Goal: Task Accomplishment & Management: Manage account settings

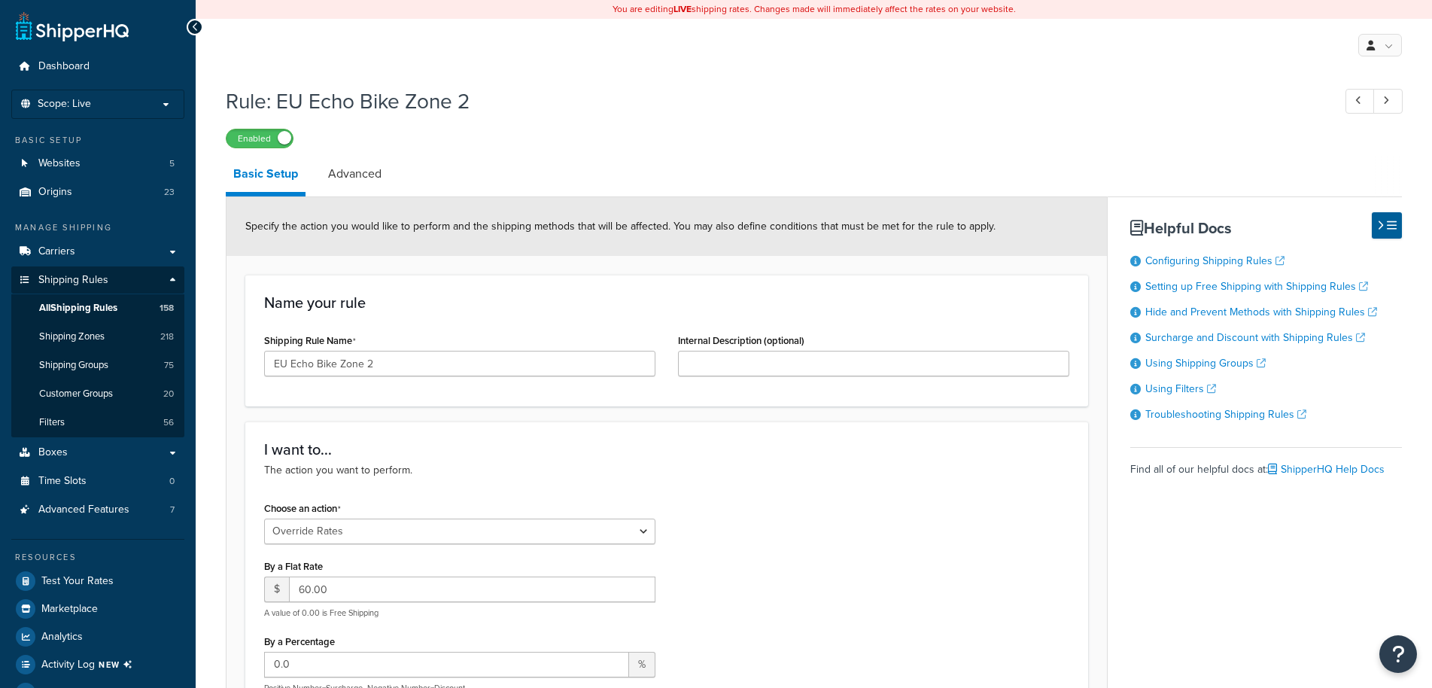
select select "OVERRIDE"
select select "ITEM"
click at [116, 311] on span "All Shipping Rules" at bounding box center [78, 308] width 78 height 13
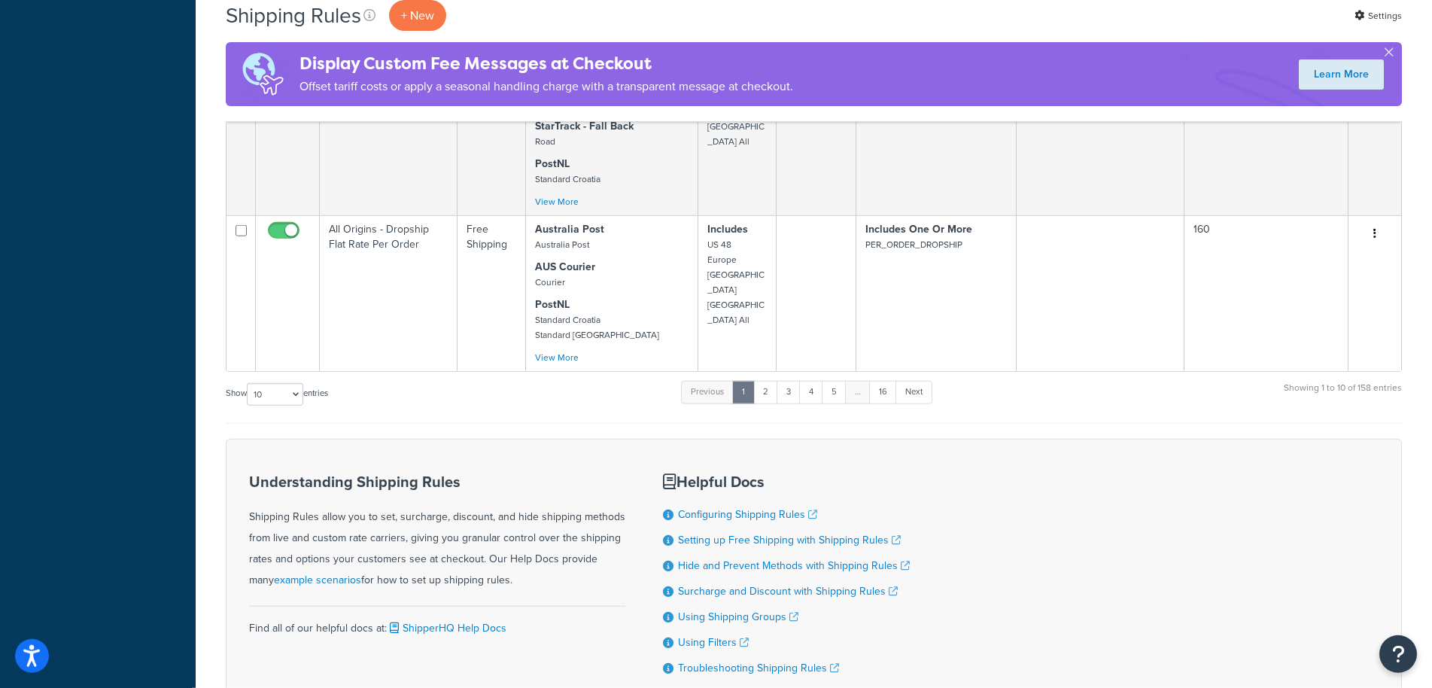
scroll to position [1587, 0]
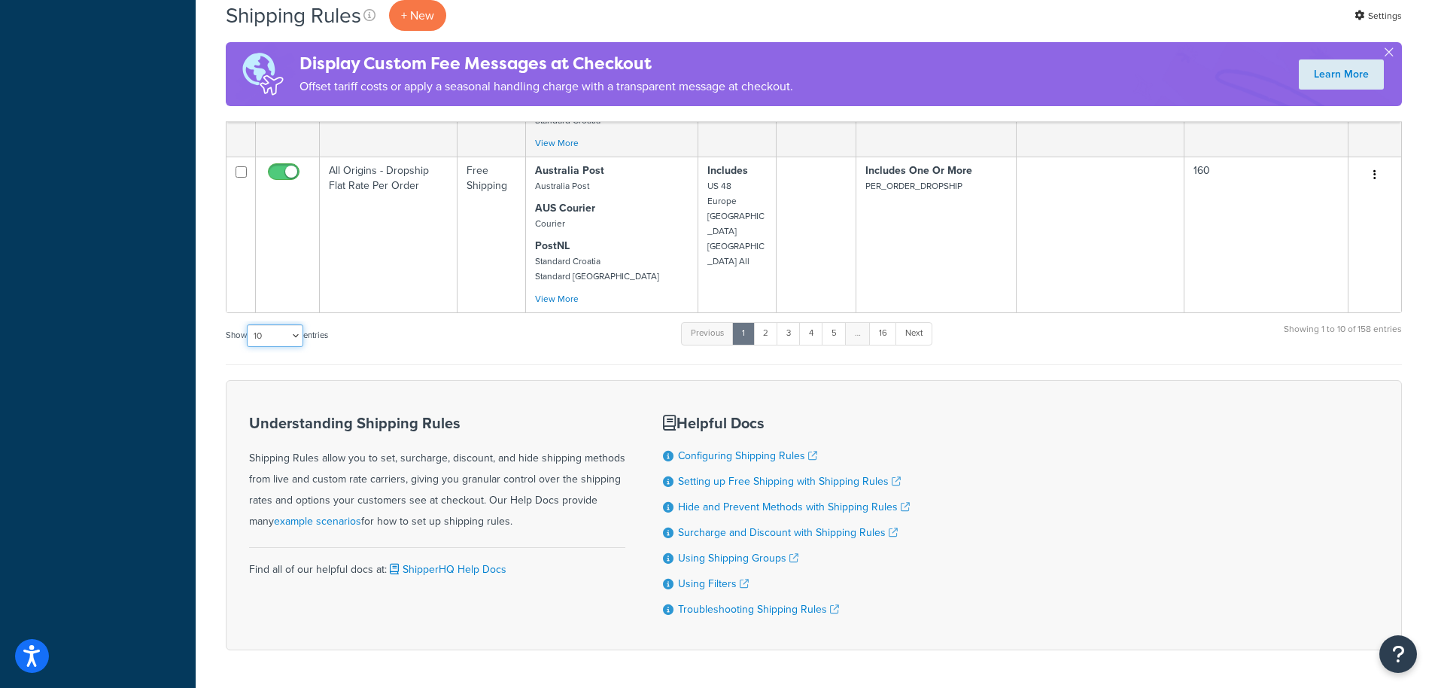
click at [247, 324] on select "10 15 25 50 100 1000" at bounding box center [275, 335] width 56 height 23
select select "1000"
click option "1000" at bounding box center [0, 0] width 0 height 0
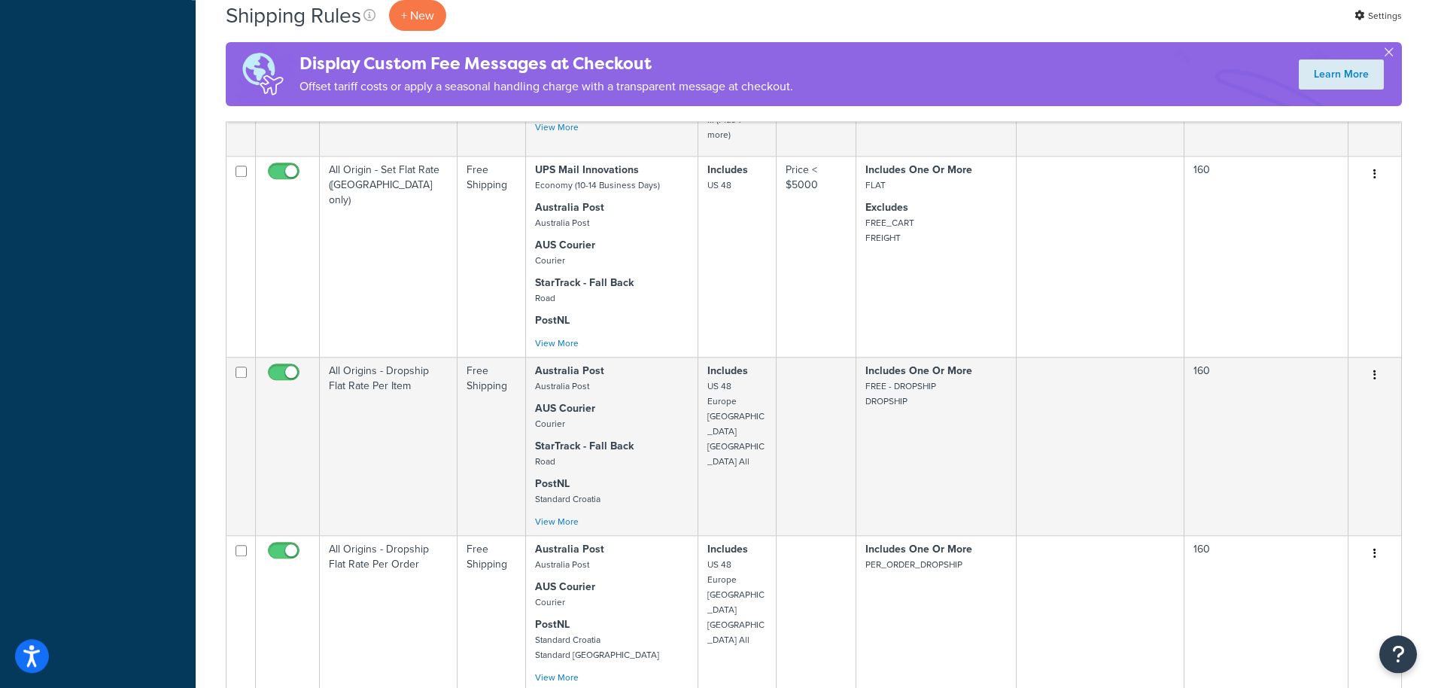
scroll to position [0, 0]
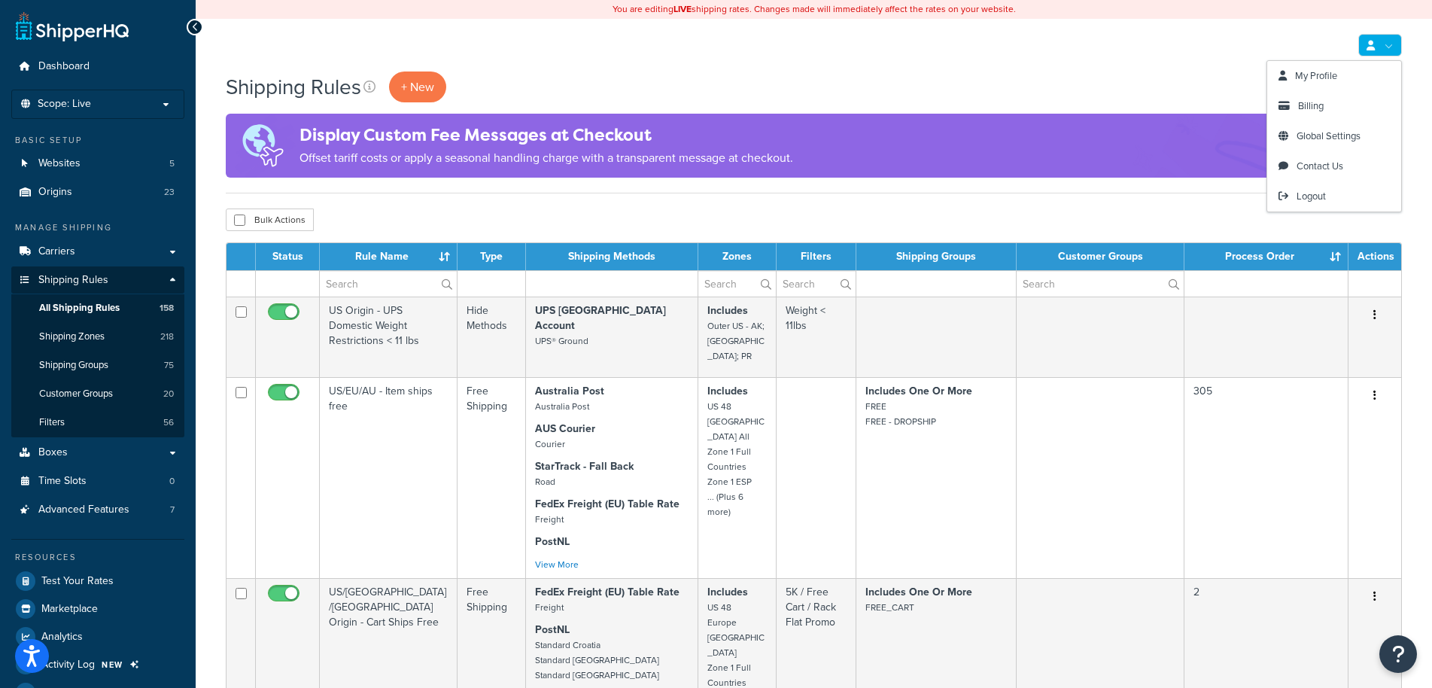
click at [1379, 50] on link at bounding box center [1380, 45] width 44 height 23
click at [1329, 81] on span "My Profile" at bounding box center [1316, 75] width 42 height 14
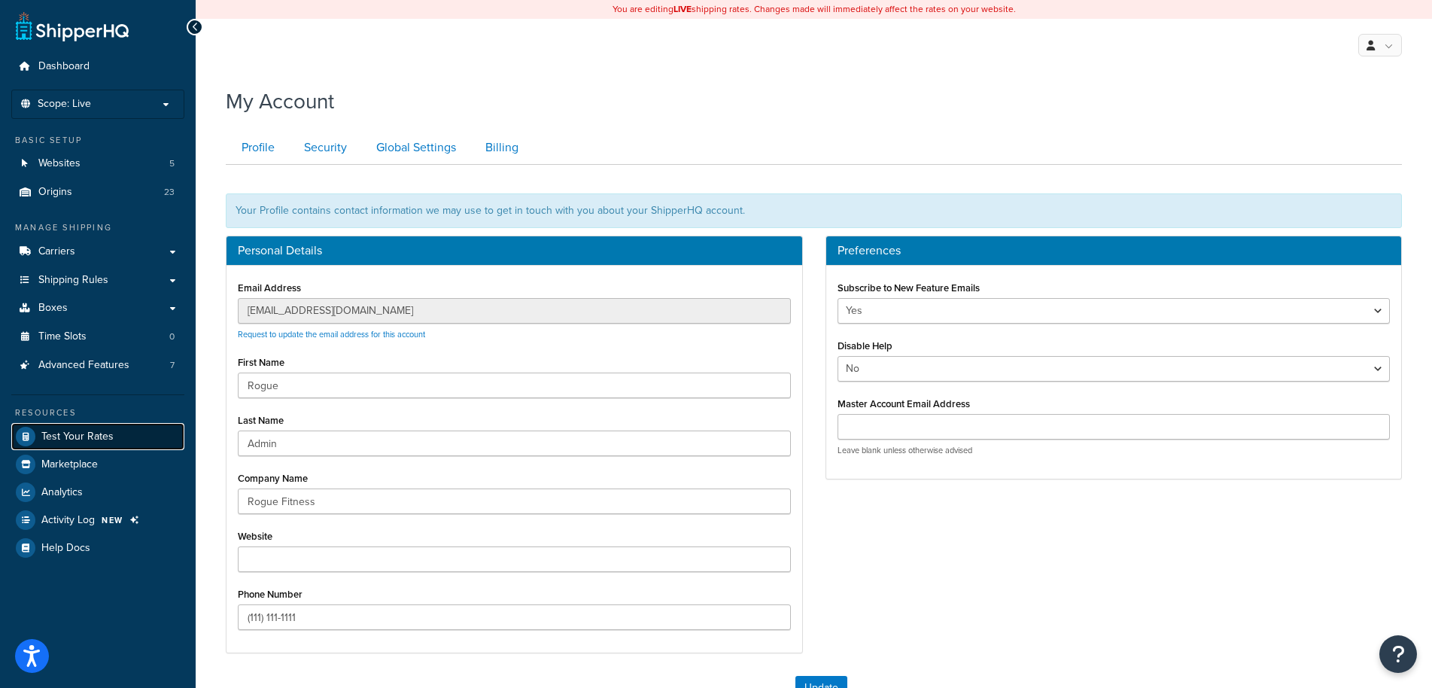
click at [91, 442] on span "Test Your Rates" at bounding box center [77, 436] width 72 height 13
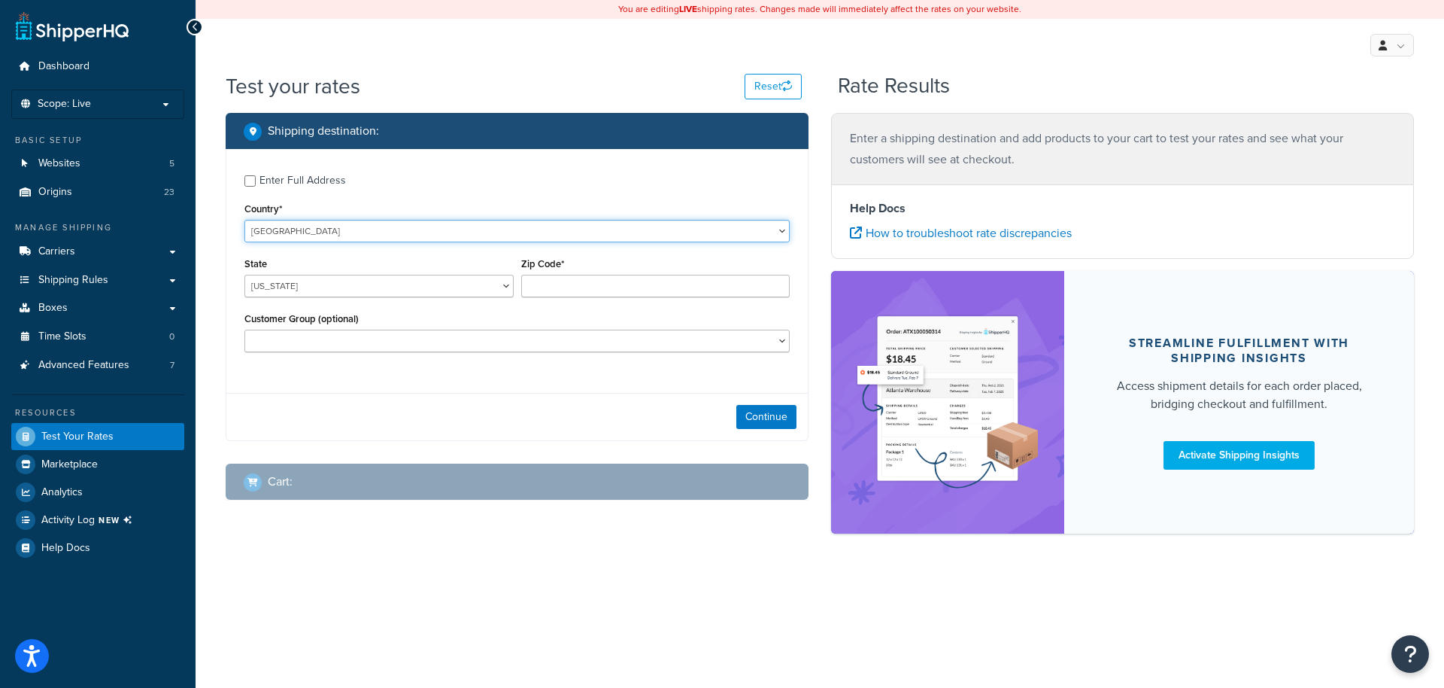
click at [244, 220] on select "United States United Kingdom Afghanistan Åland Islands Albania Algeria American…" at bounding box center [516, 231] width 545 height 23
select select "GB"
click option "United Kingdom" at bounding box center [0, 0] width 0 height 0
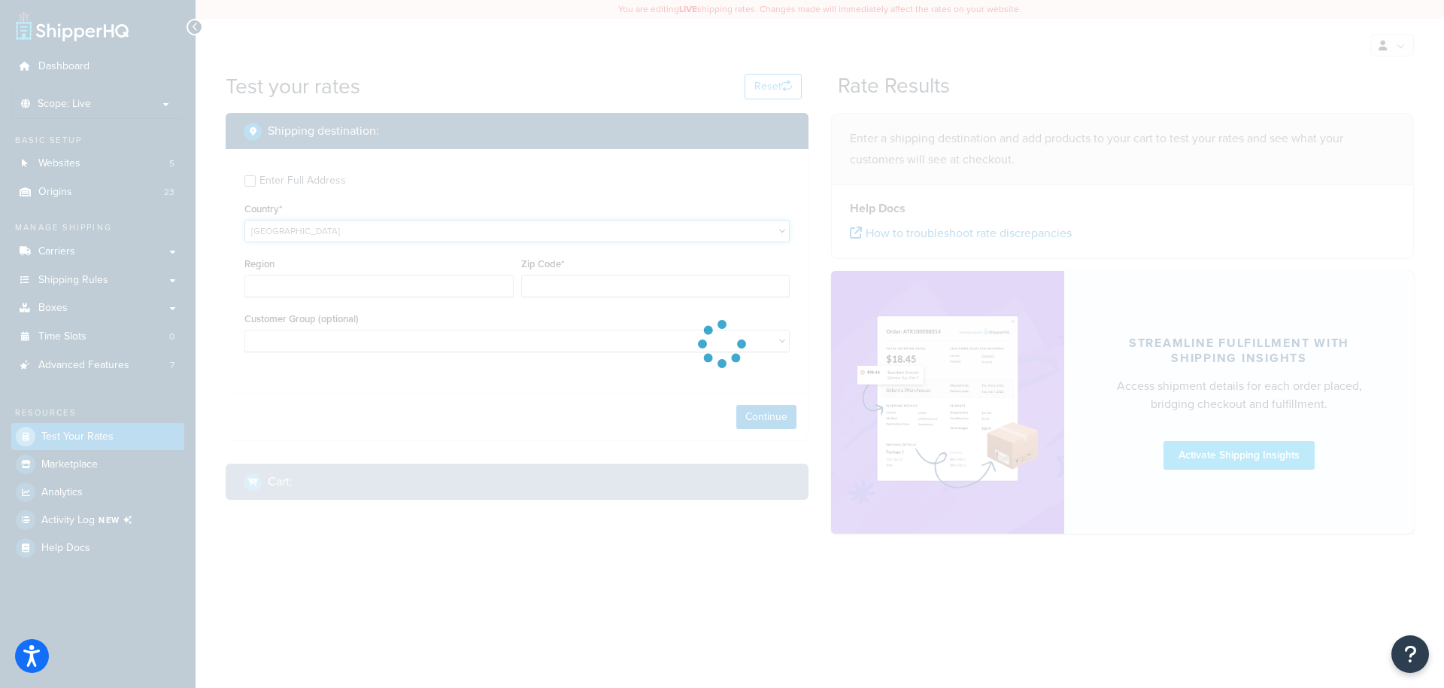
type input "AL"
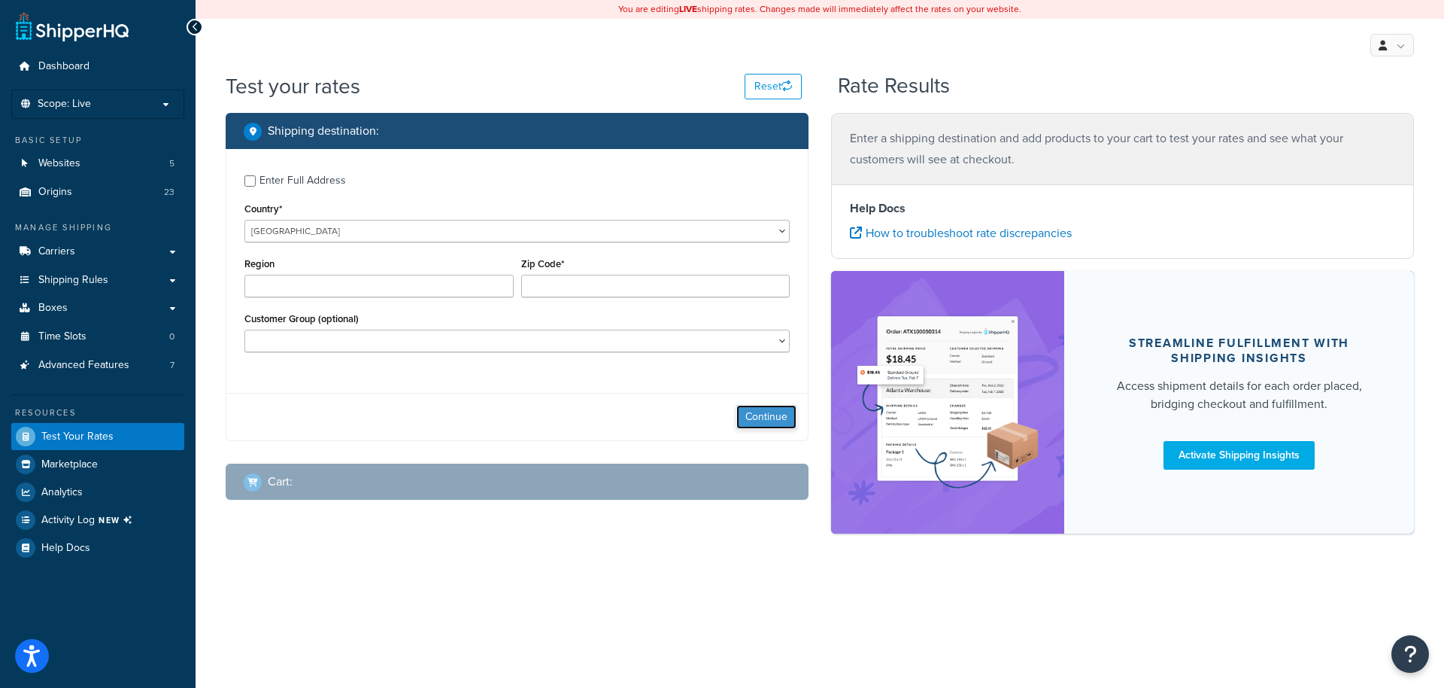
click at [761, 411] on button "Continue" at bounding box center [766, 417] width 60 height 24
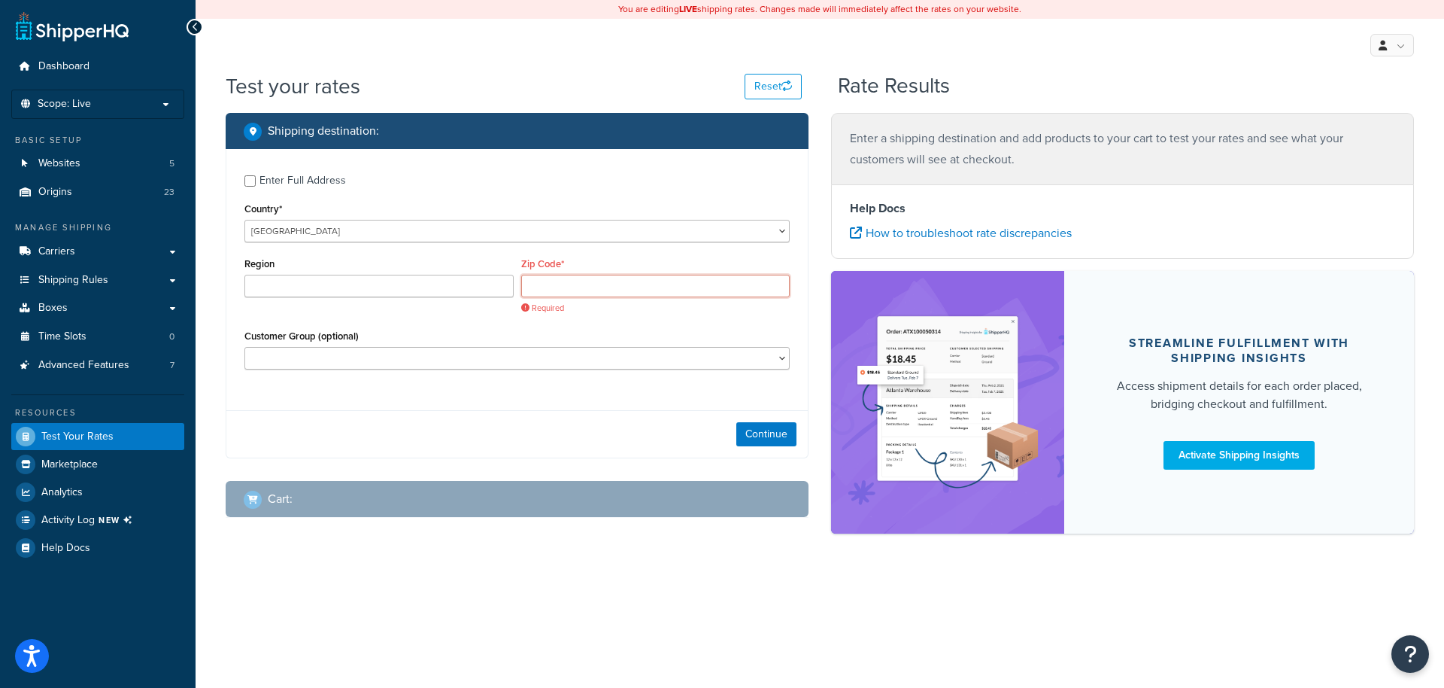
click at [610, 295] on input "Zip Code*" at bounding box center [655, 286] width 269 height 23
click at [630, 281] on input "Zip Code*" at bounding box center [655, 286] width 269 height 23
paste input "E1 7DB"
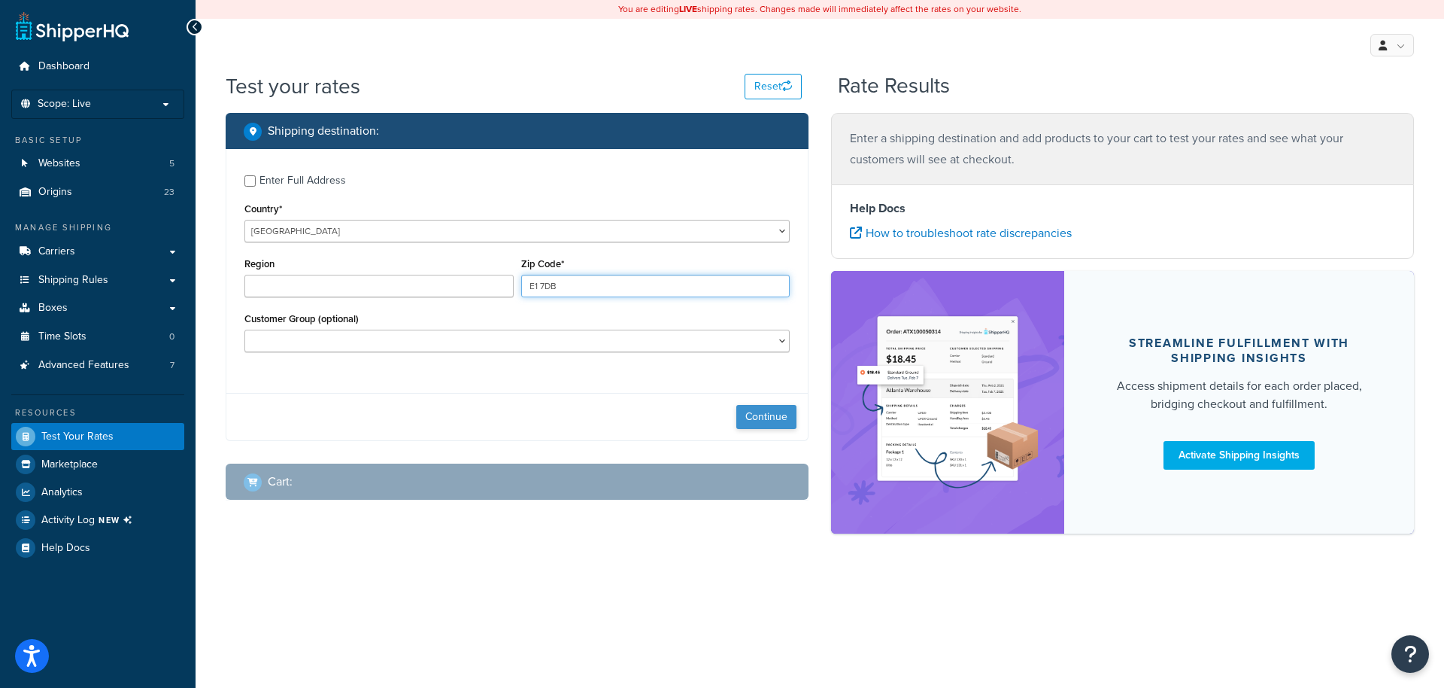
type input "E1 7DB"
click at [752, 418] on button "Continue" at bounding box center [766, 417] width 60 height 24
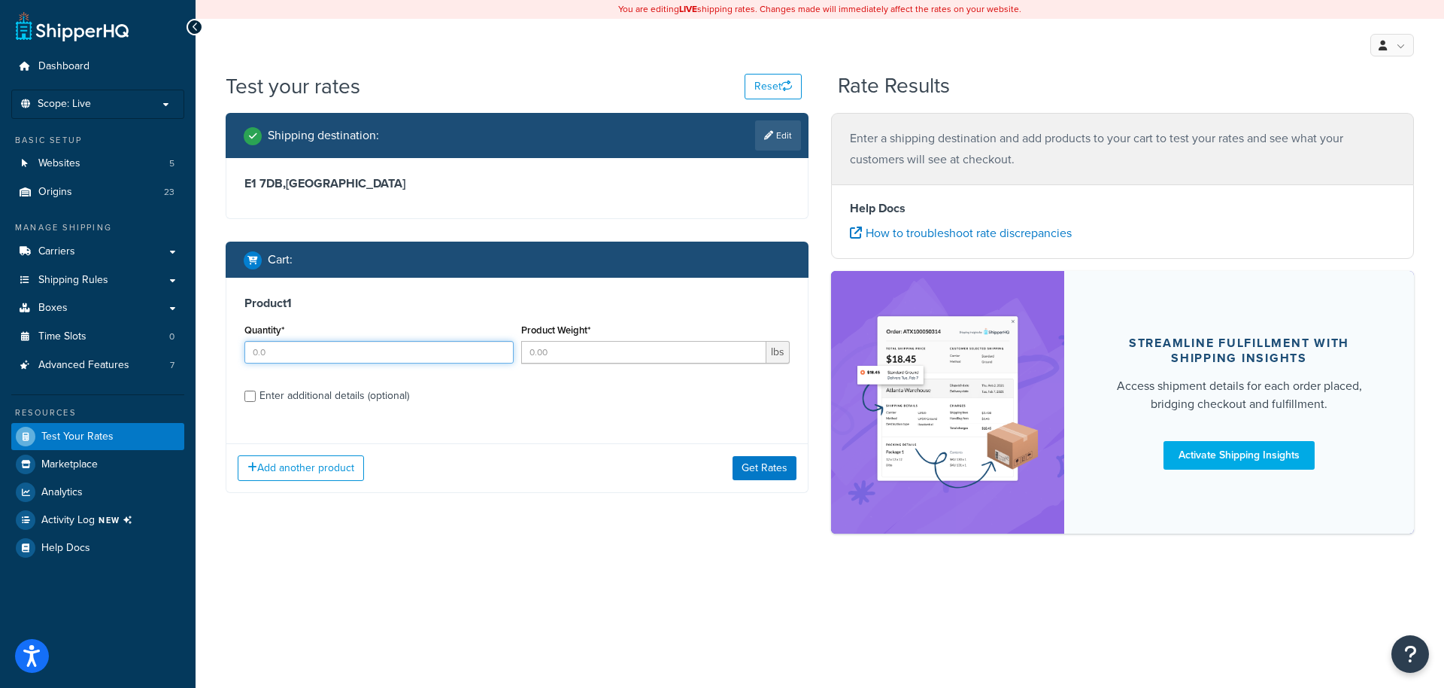
click at [343, 360] on input "Quantity*" at bounding box center [378, 352] width 269 height 23
type input "1"
click at [567, 353] on input "Product Weight*" at bounding box center [644, 352] width 246 height 23
type input "2"
click at [779, 462] on button "Get Rates" at bounding box center [765, 468] width 64 height 24
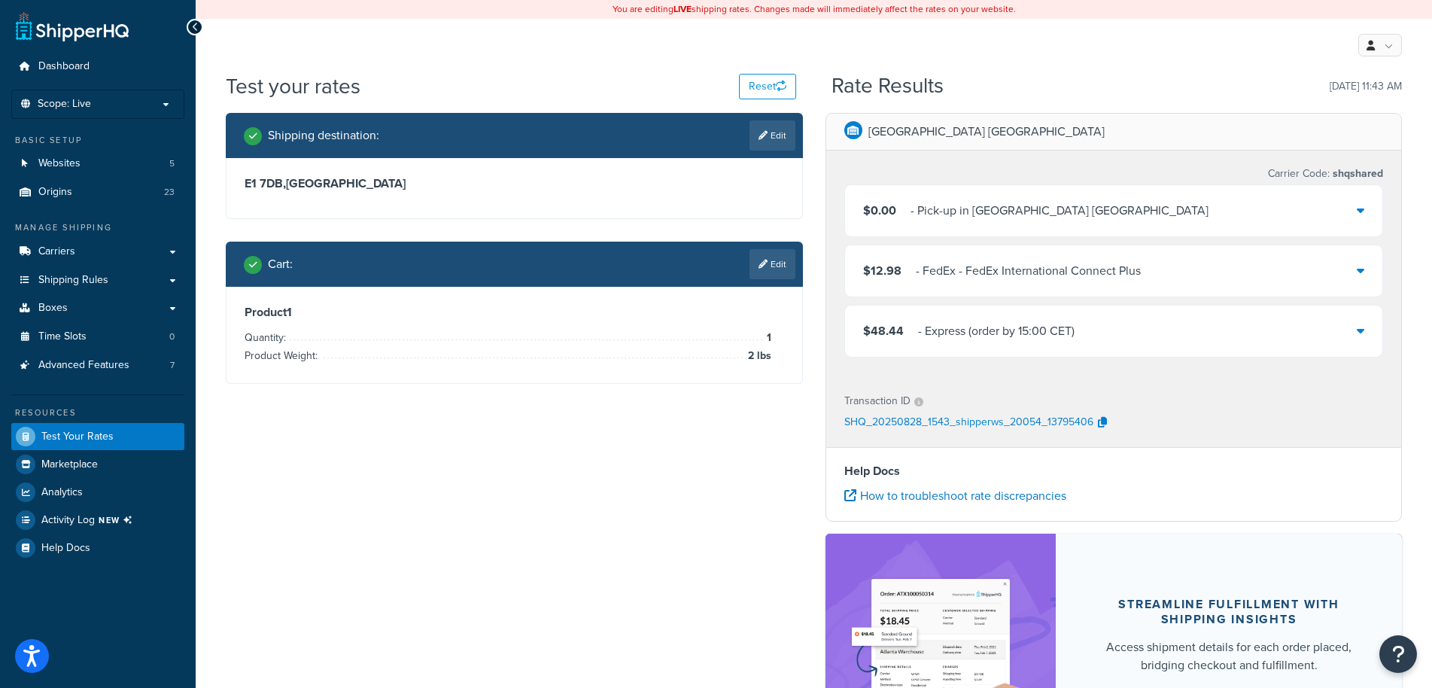
click at [957, 282] on div "$12.98 - FedEx - FedEx International Connect Plus" at bounding box center [1114, 270] width 538 height 51
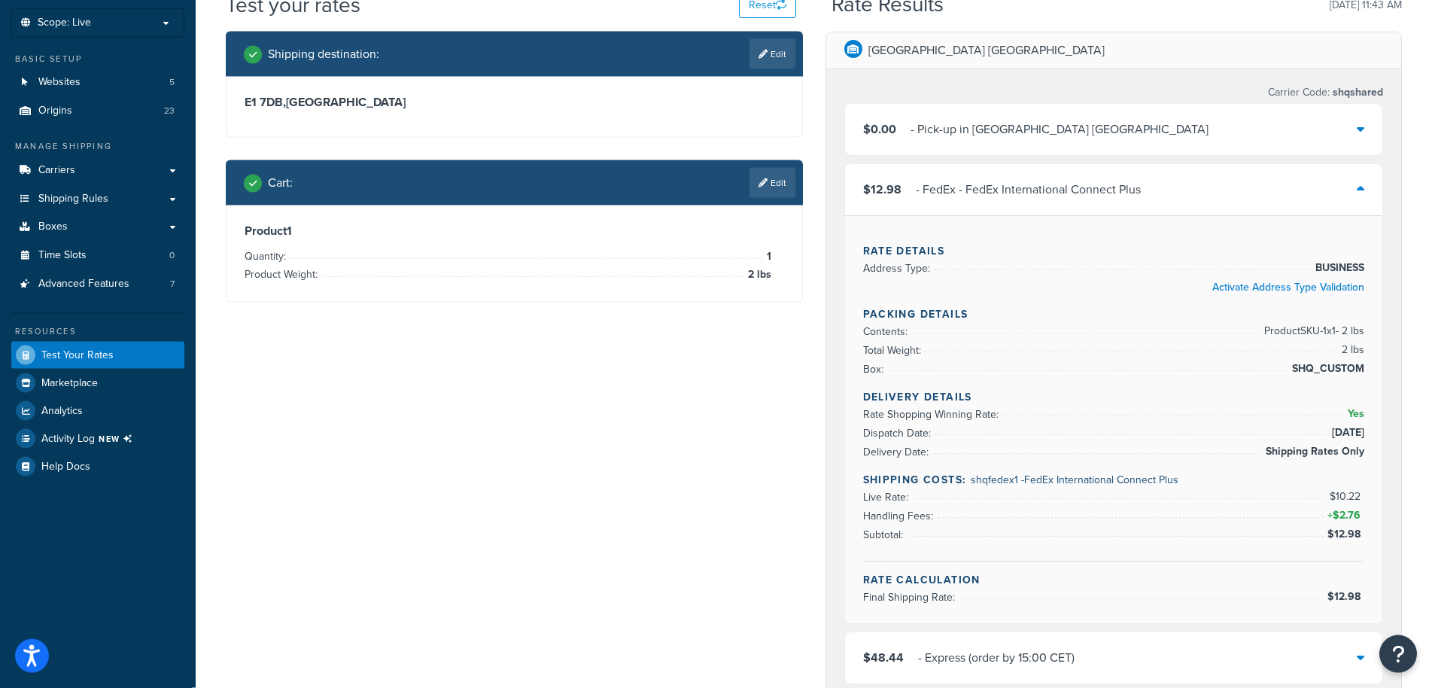
scroll to position [77, 0]
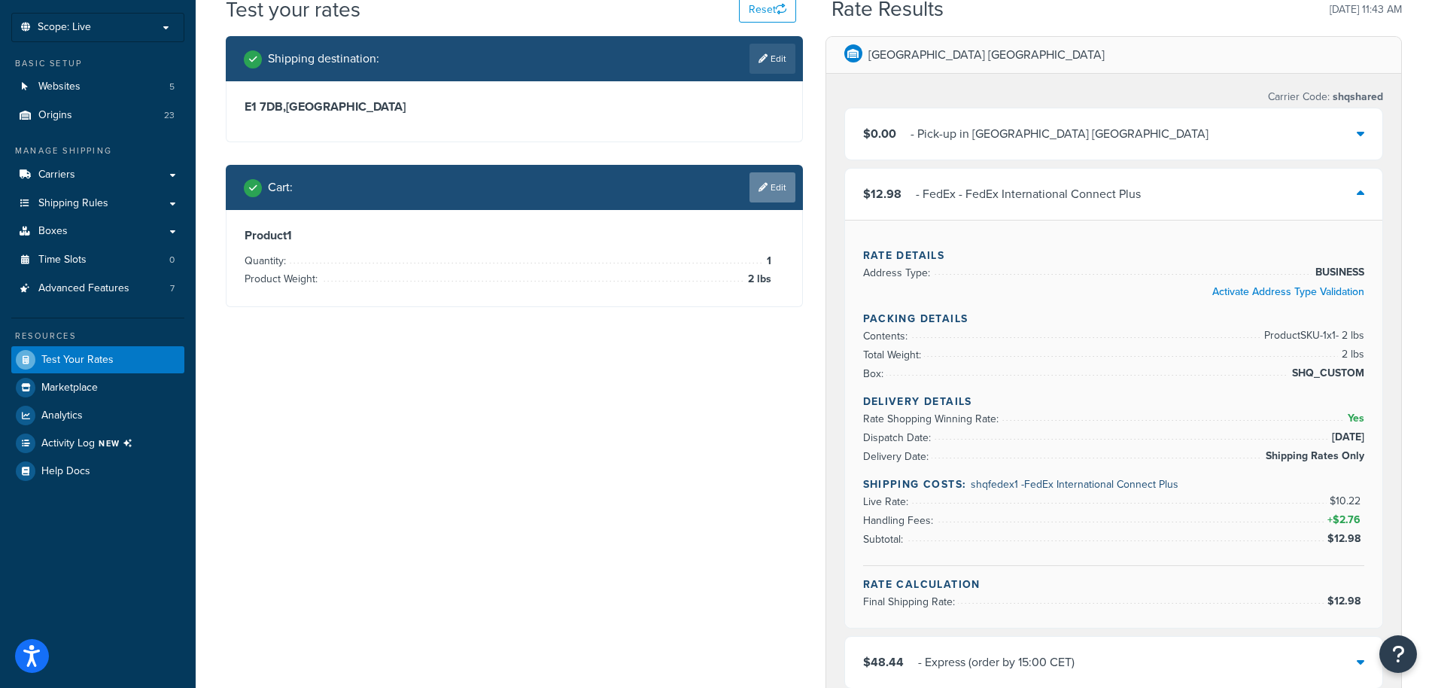
click at [770, 193] on link "Edit" at bounding box center [772, 187] width 46 height 30
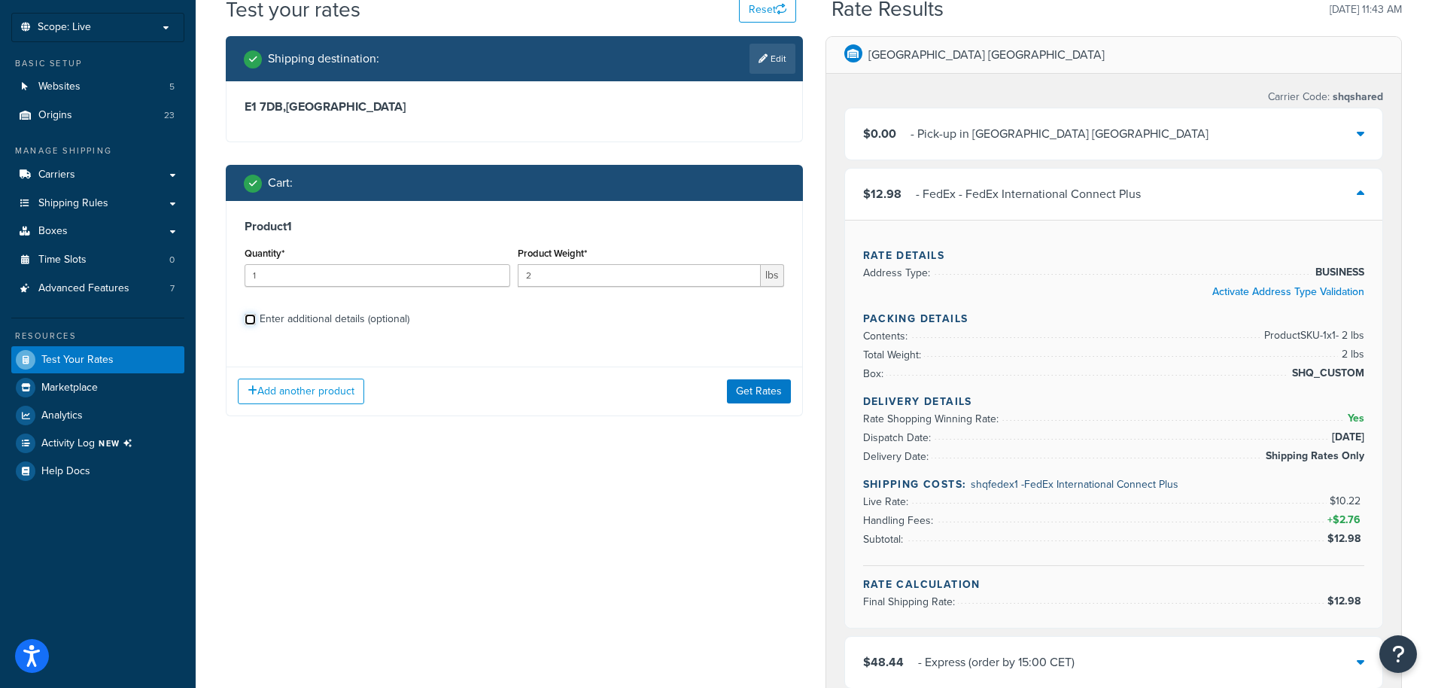
click at [254, 323] on input "Enter additional details (optional)" at bounding box center [249, 319] width 11 height 11
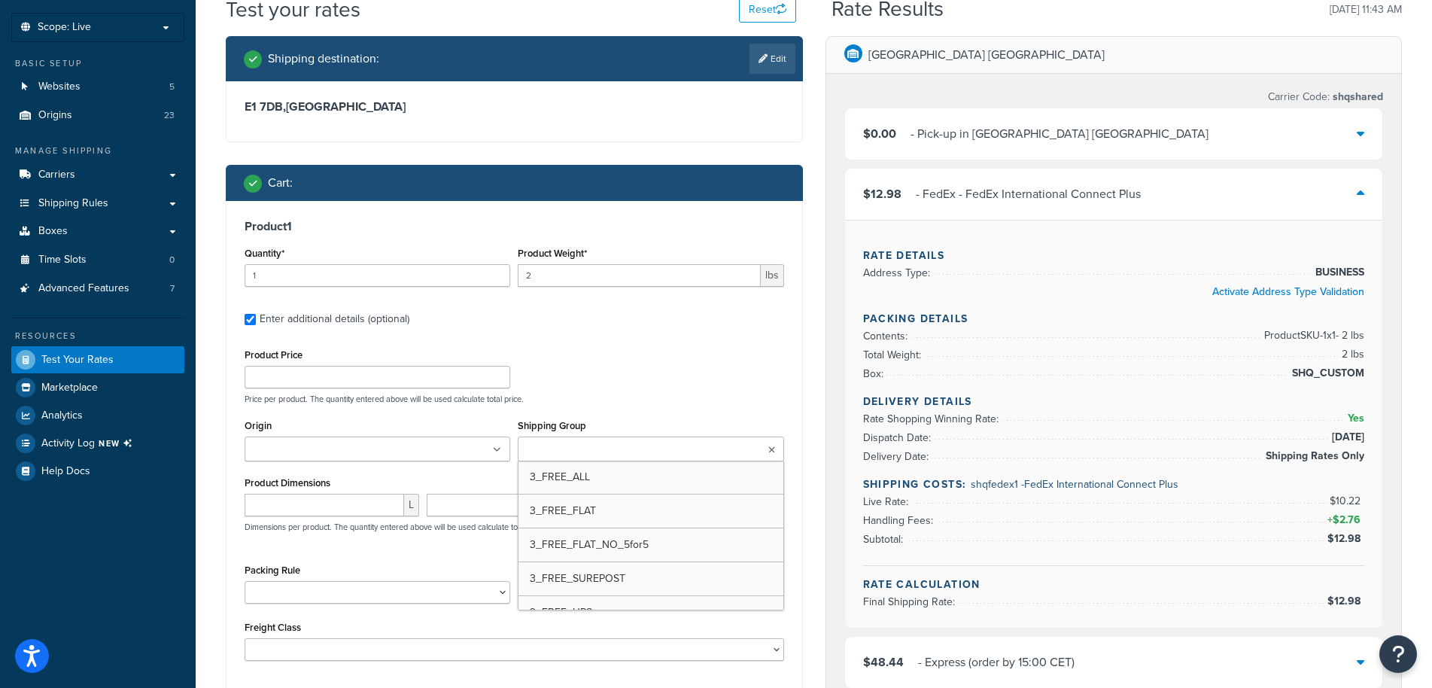
click at [598, 448] on input "Shipping Group" at bounding box center [588, 450] width 133 height 17
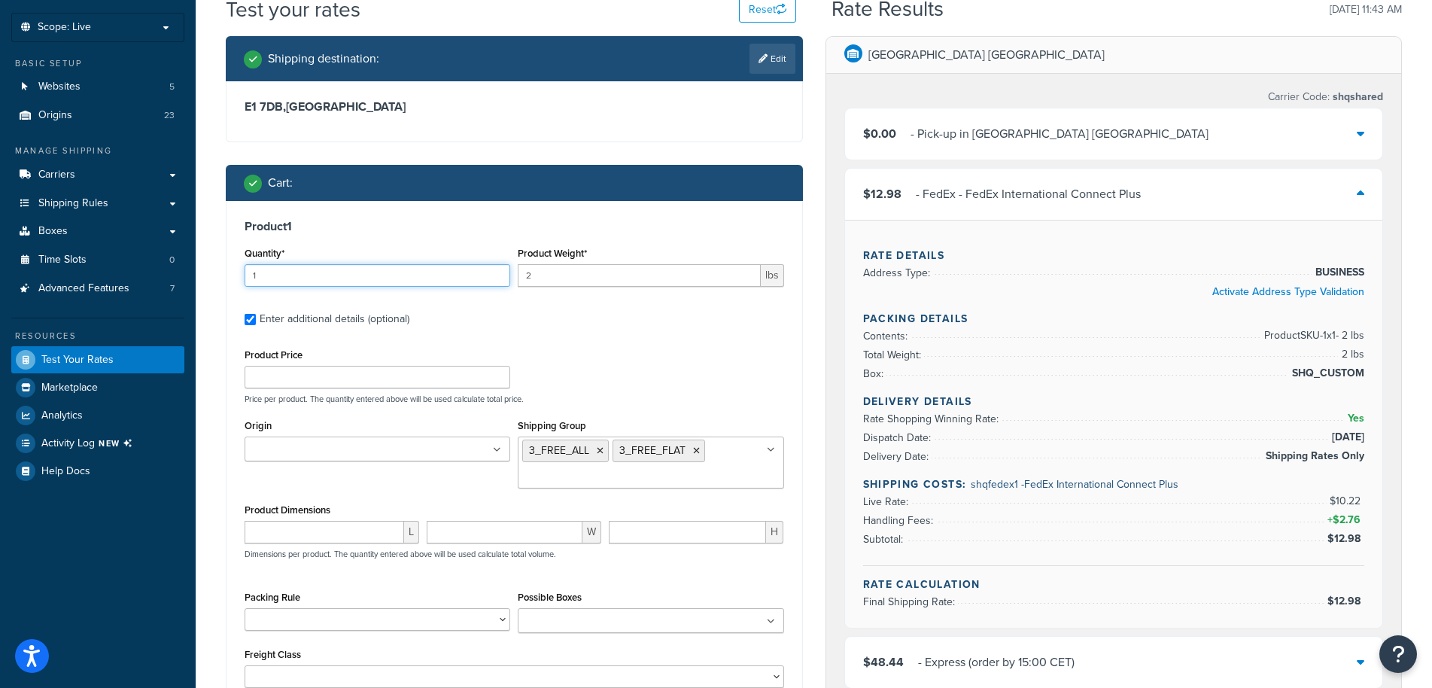
click at [345, 285] on input "1" at bounding box center [377, 275] width 266 height 23
click at [546, 325] on label "Enter additional details (optional)" at bounding box center [522, 317] width 524 height 24
click at [256, 325] on input "Enter additional details (optional)" at bounding box center [249, 319] width 11 height 11
checkbox input "false"
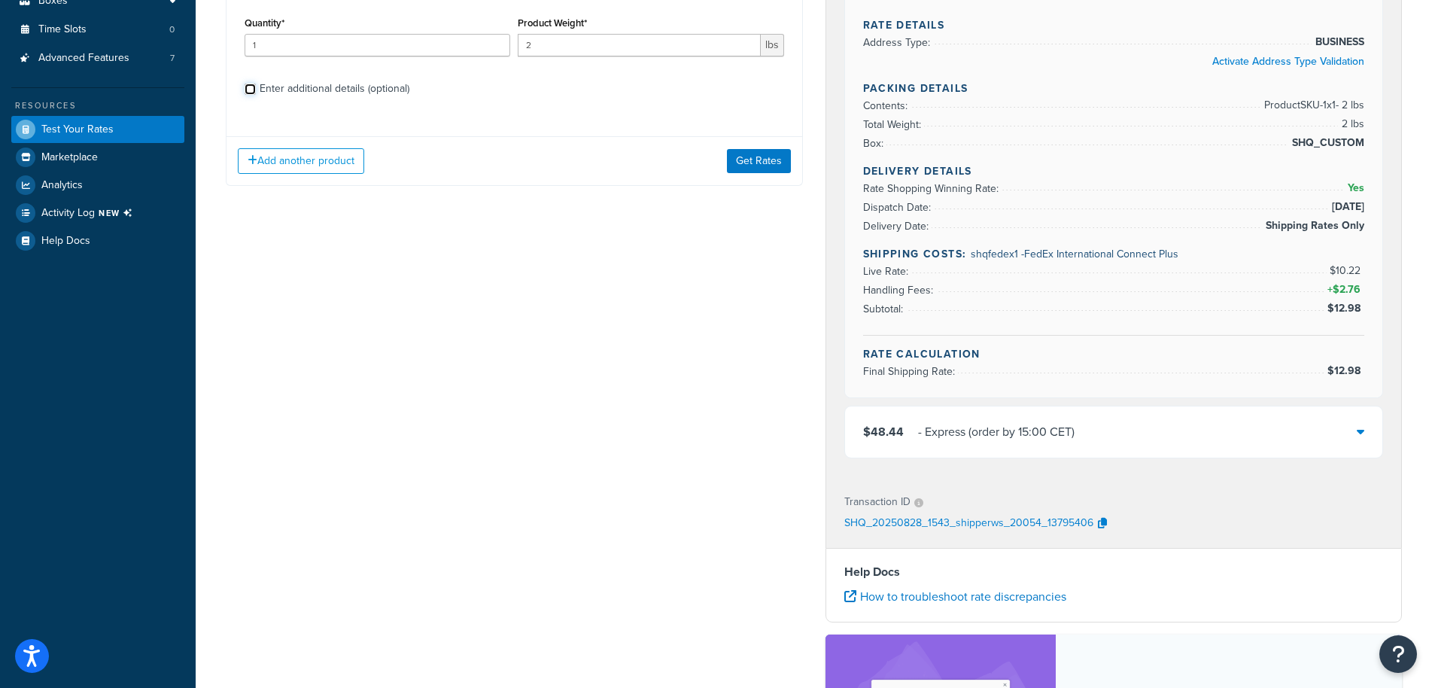
scroll to position [0, 0]
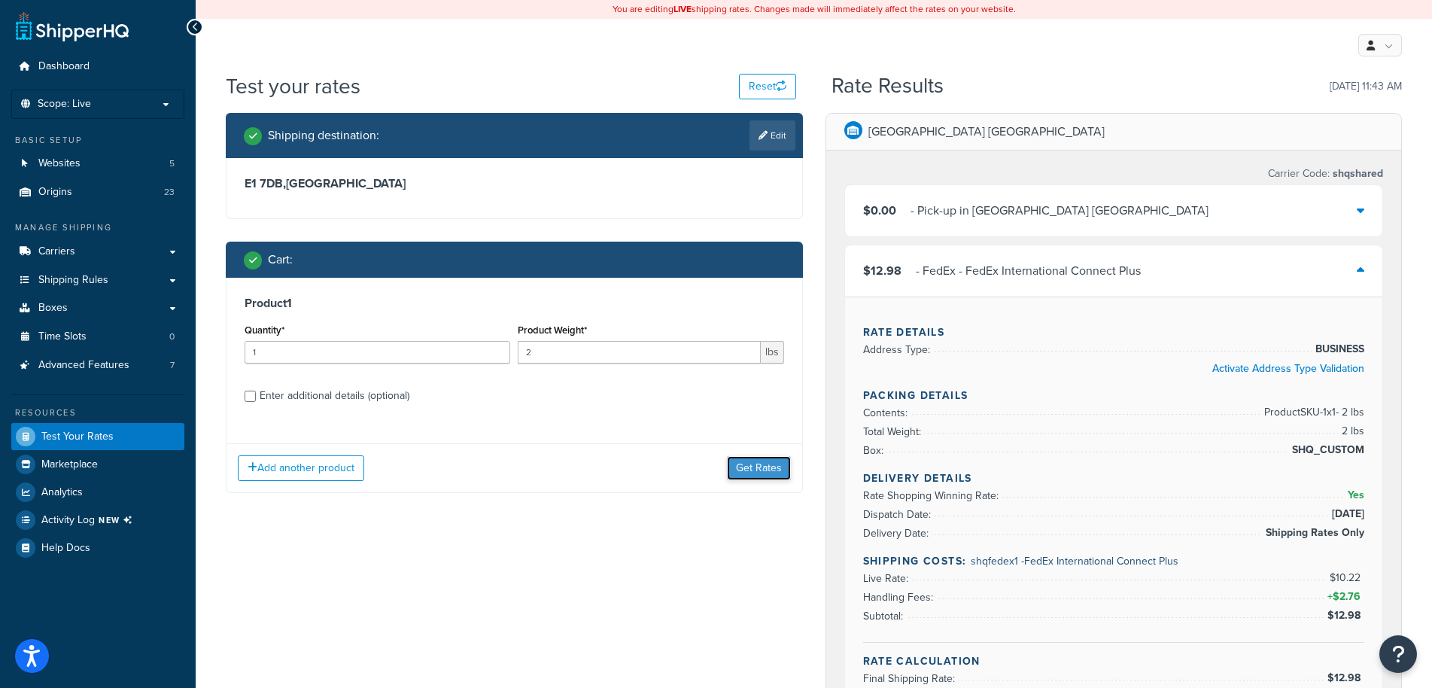
click at [774, 469] on button "Get Rates" at bounding box center [759, 468] width 64 height 24
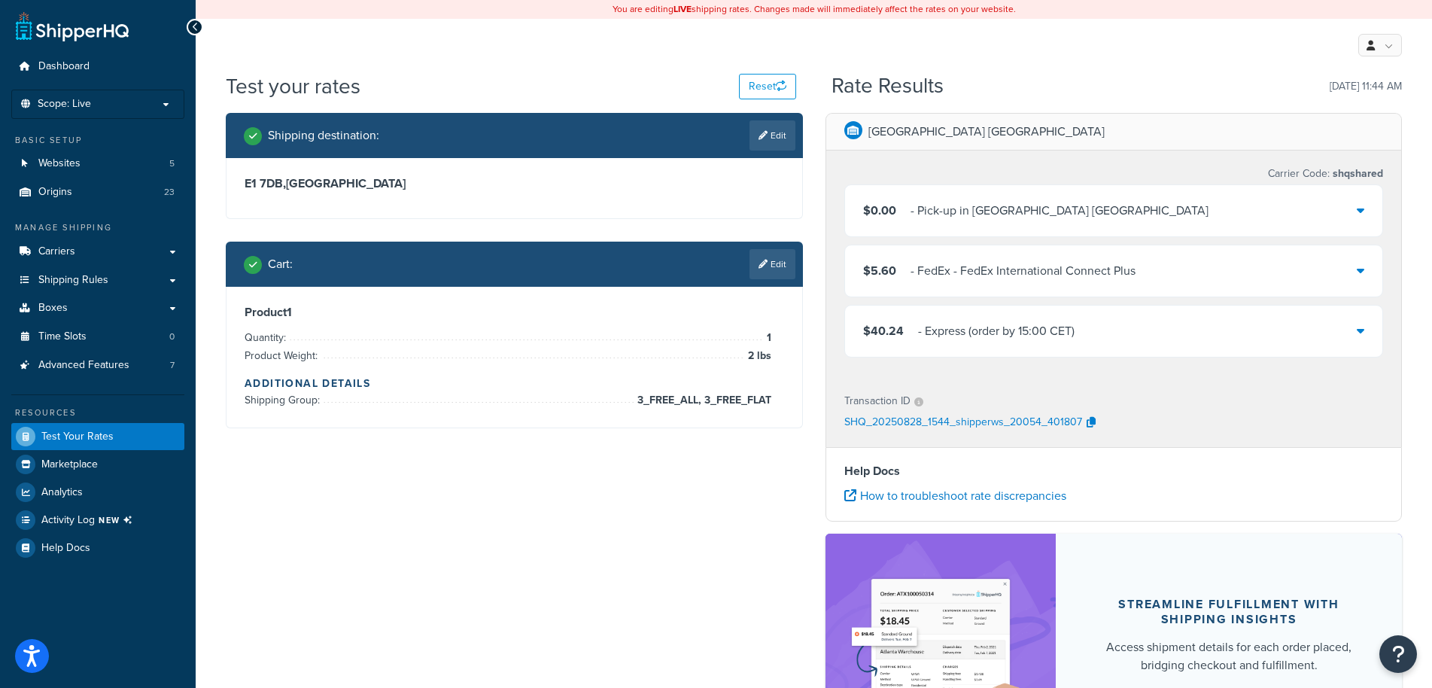
click at [962, 276] on div "- FedEx - FedEx International Connect Plus" at bounding box center [1022, 270] width 225 height 21
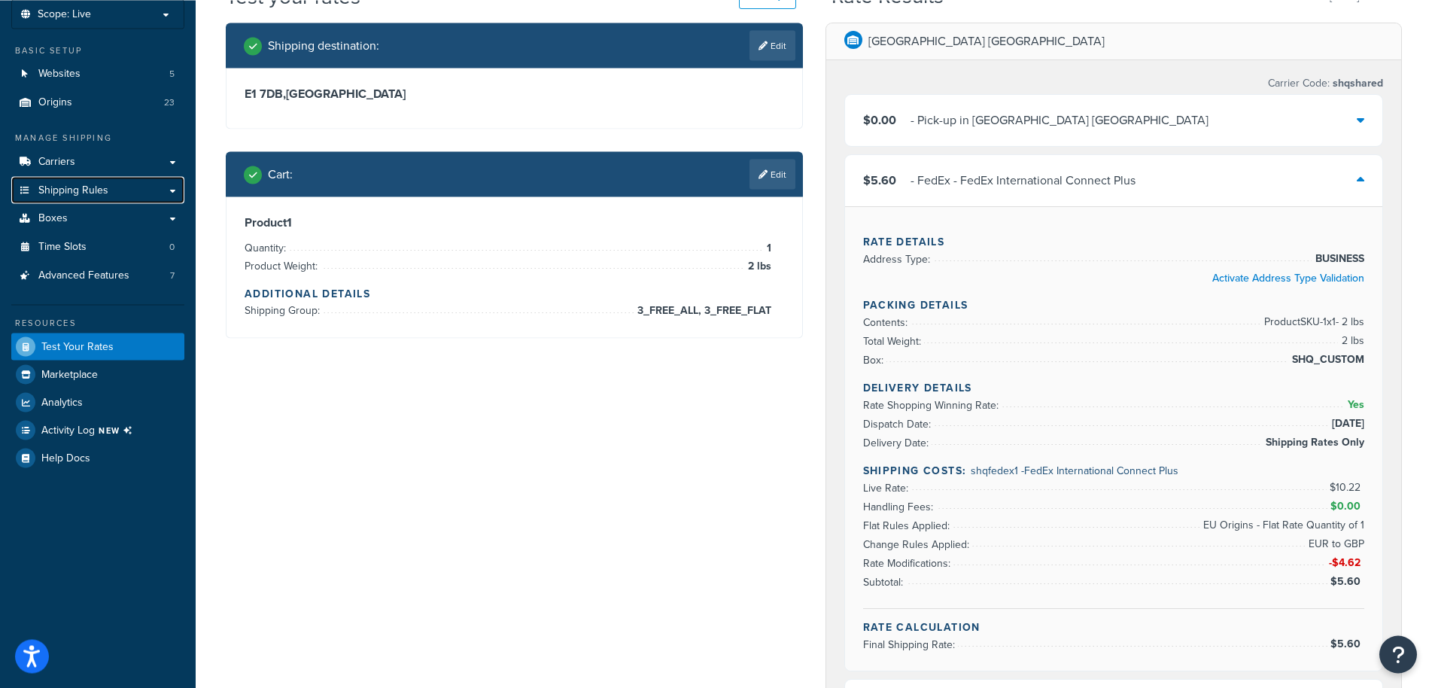
scroll to position [153, 0]
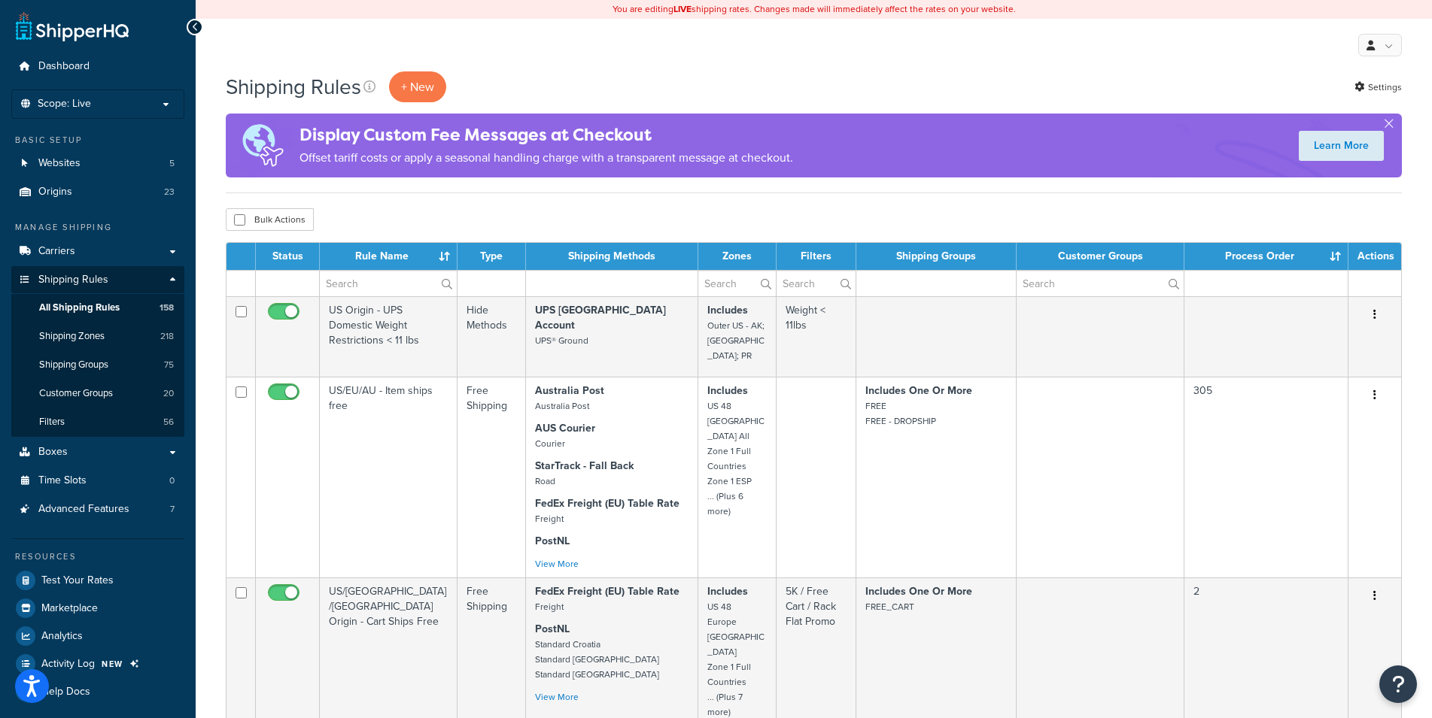
select select "1000"
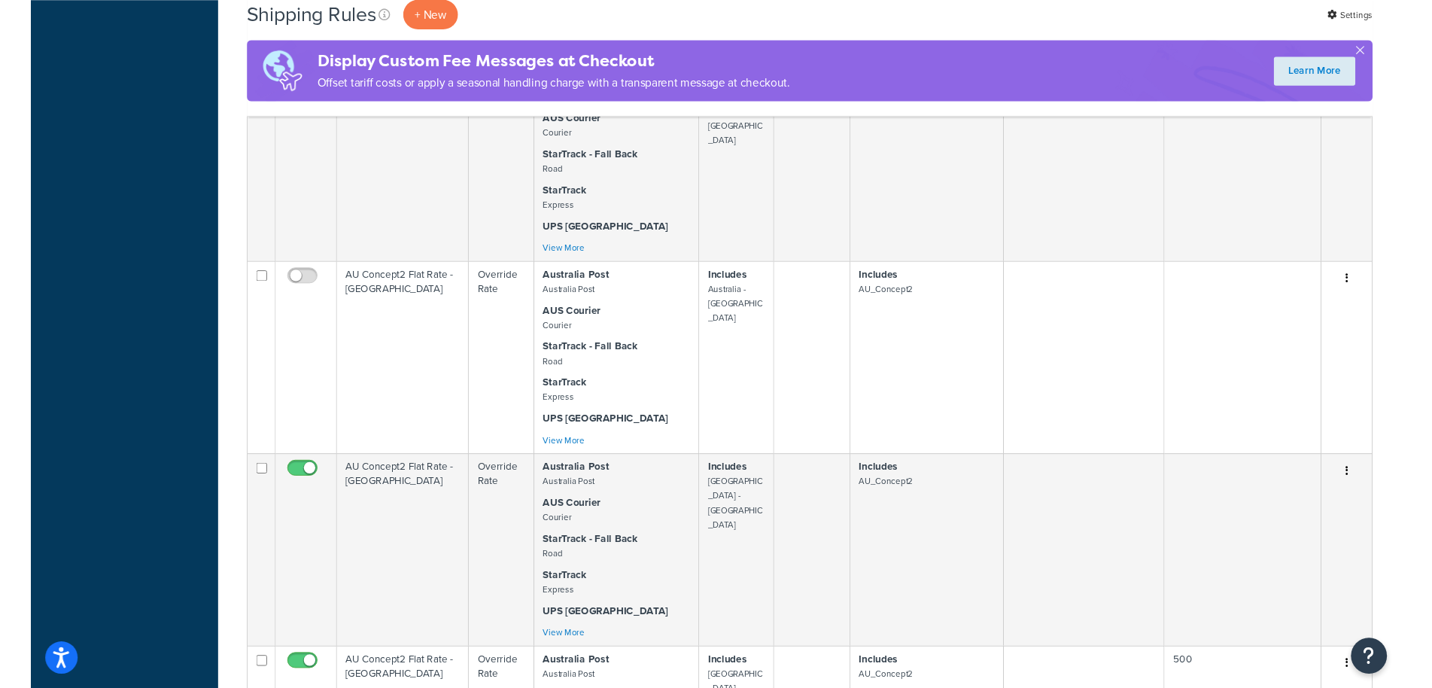
scroll to position [15248, 0]
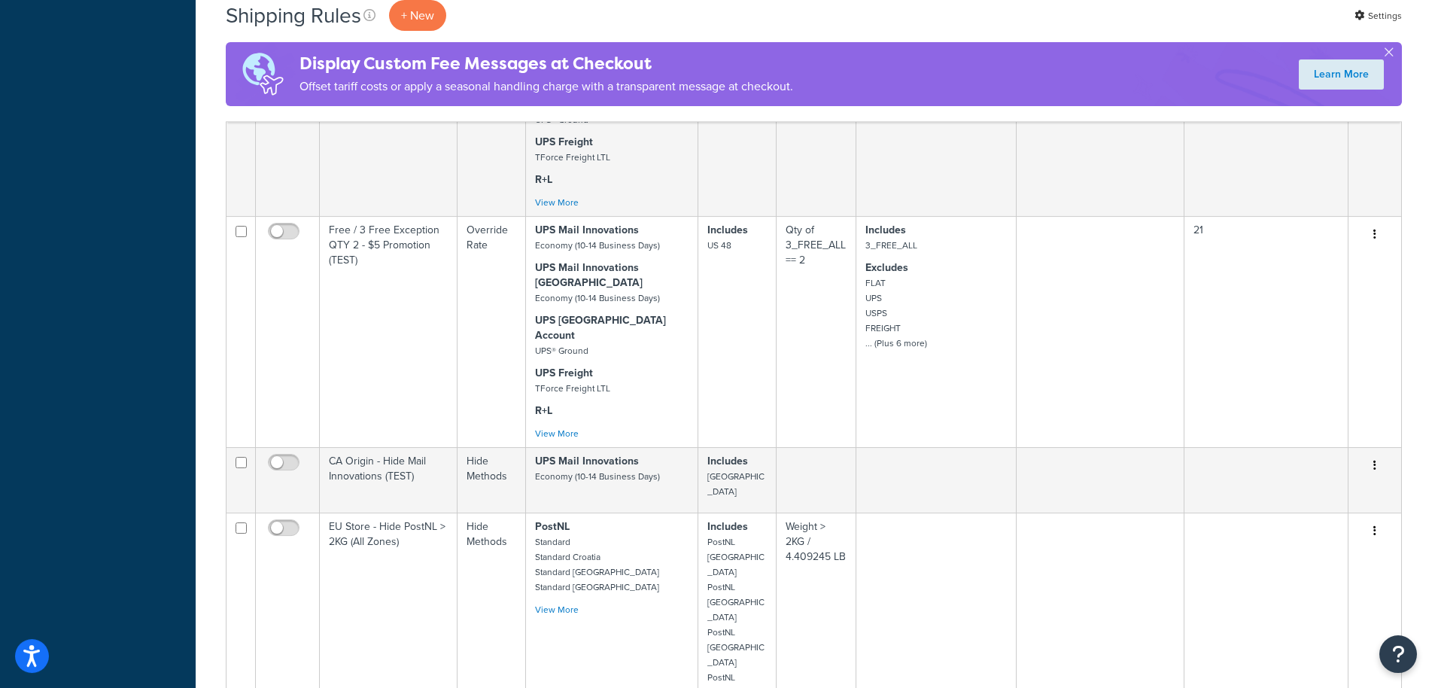
scroll to position [3153, 0]
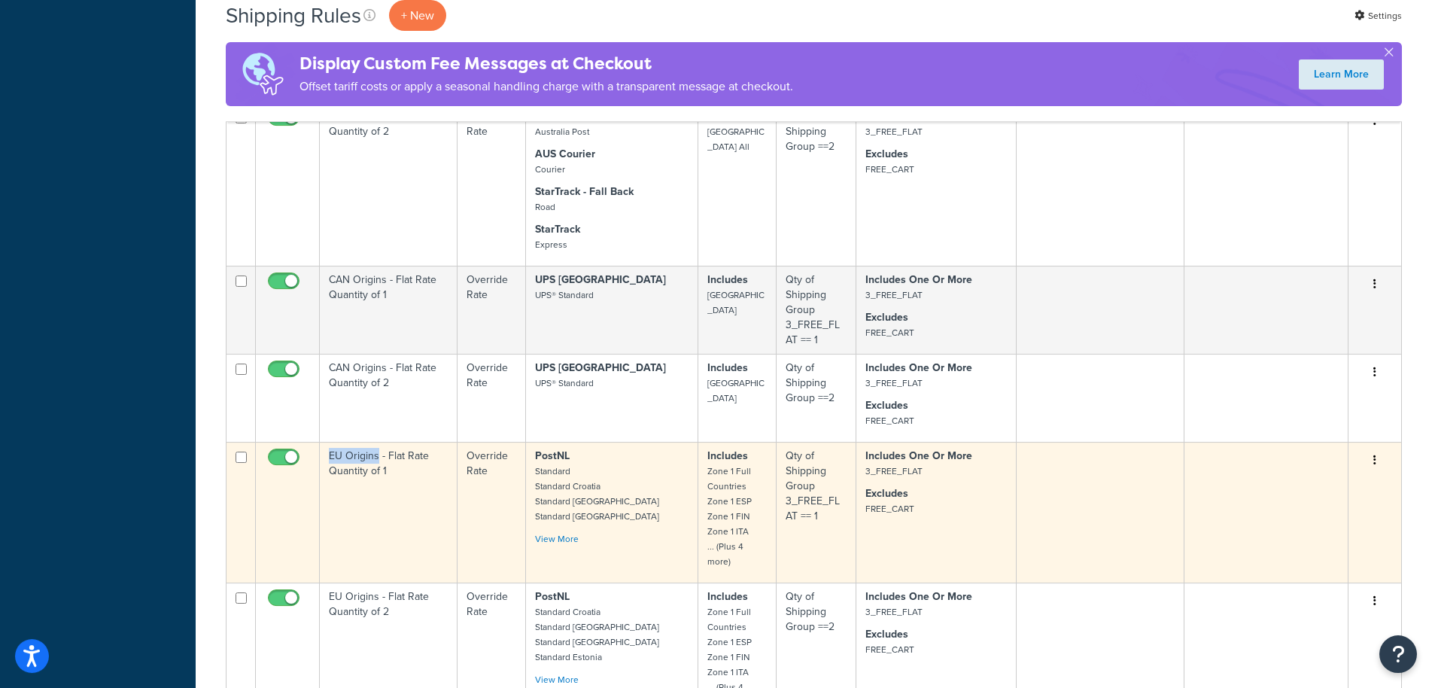
click at [1377, 448] on button "button" at bounding box center [1374, 460] width 21 height 24
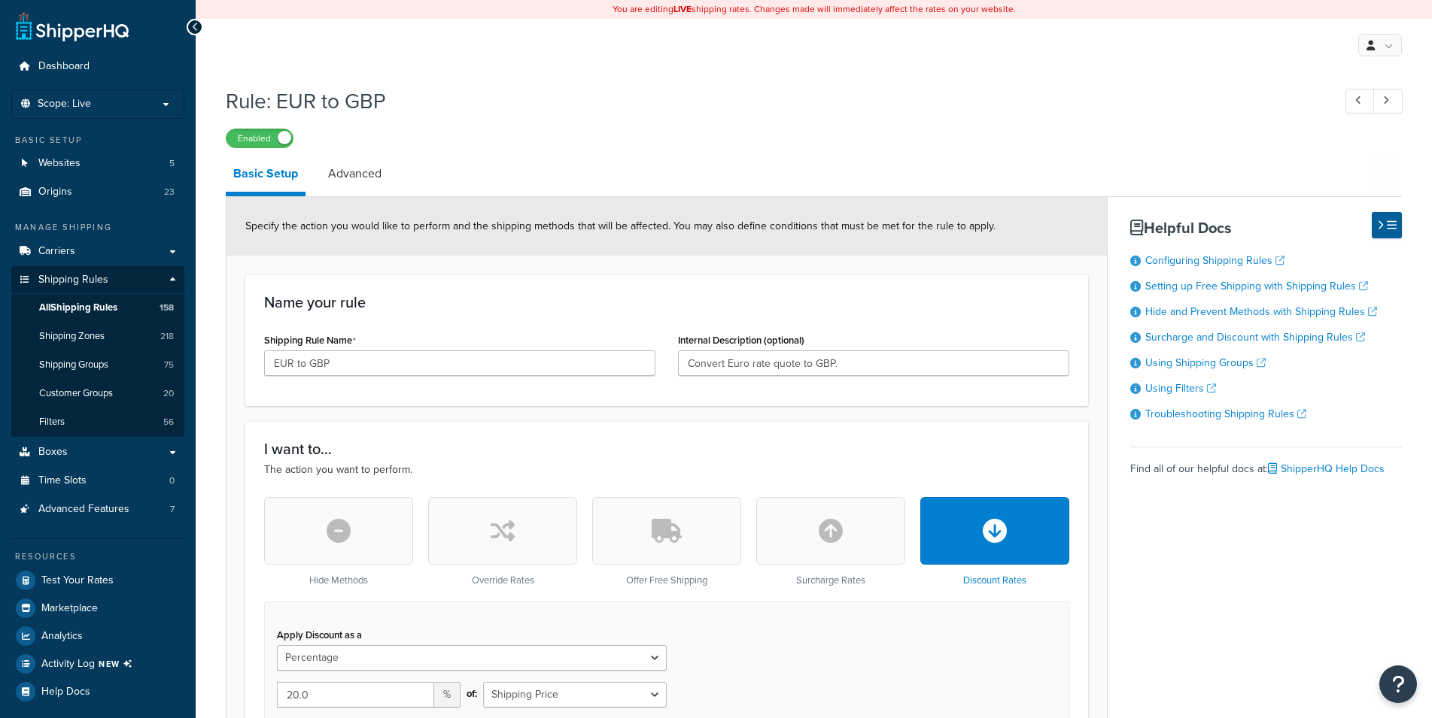
select select "PERCENTAGE"
select select "LOCATION"
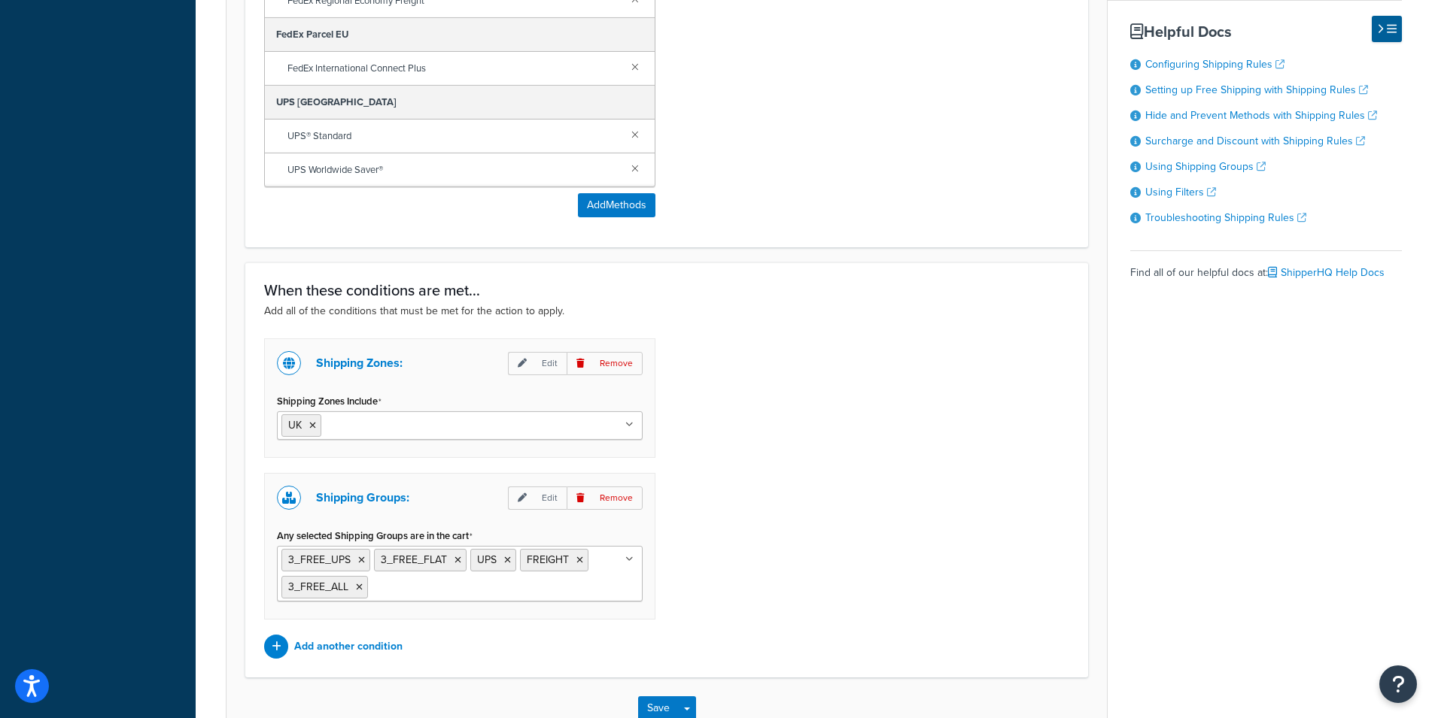
scroll to position [1177, 0]
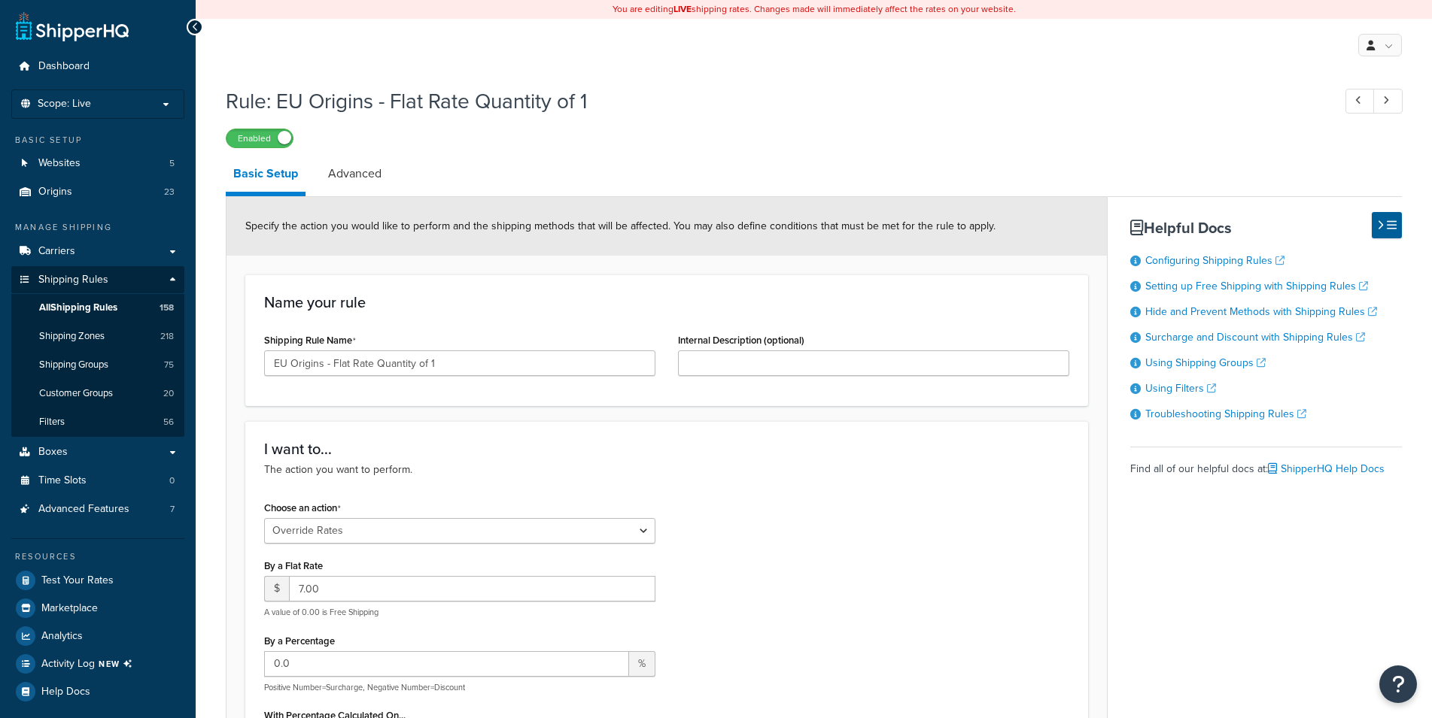
select select "OVERRIDE"
select select "SHIPPING_GROUP"
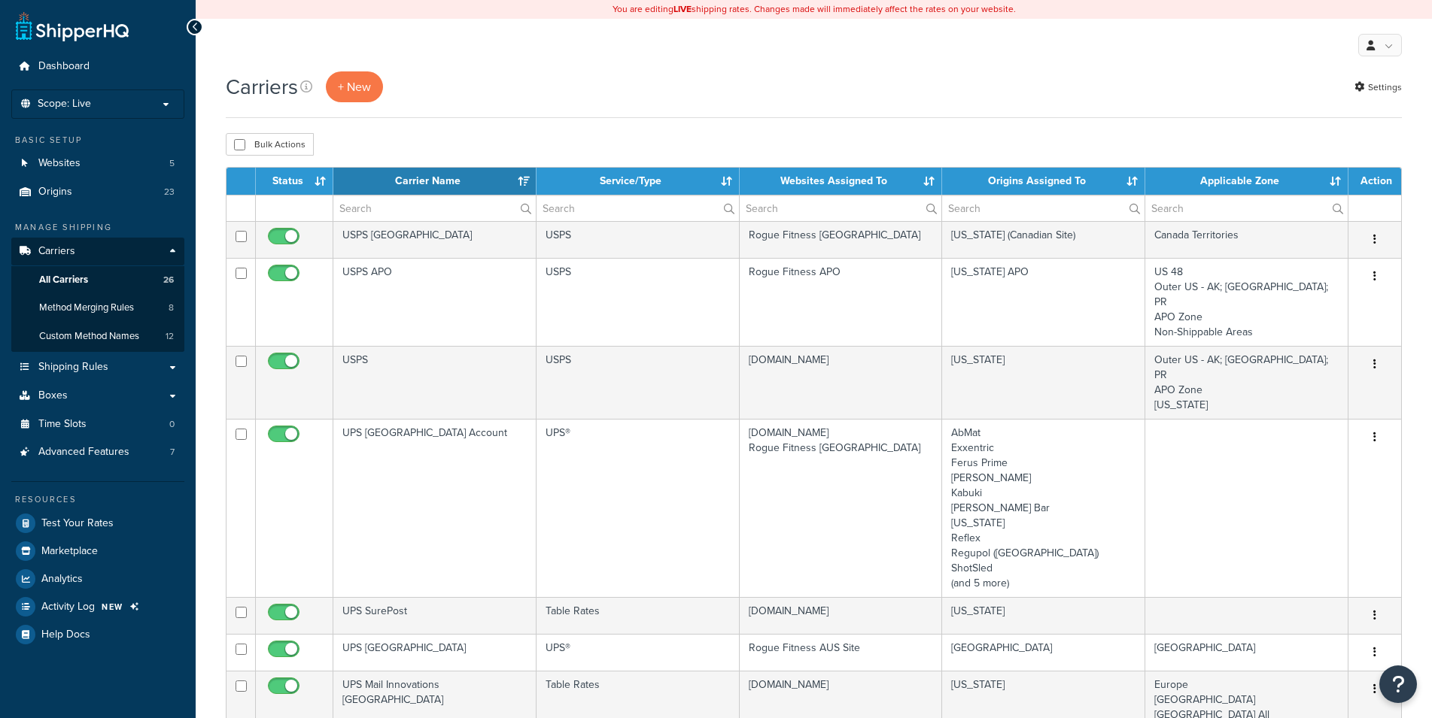
select select "15"
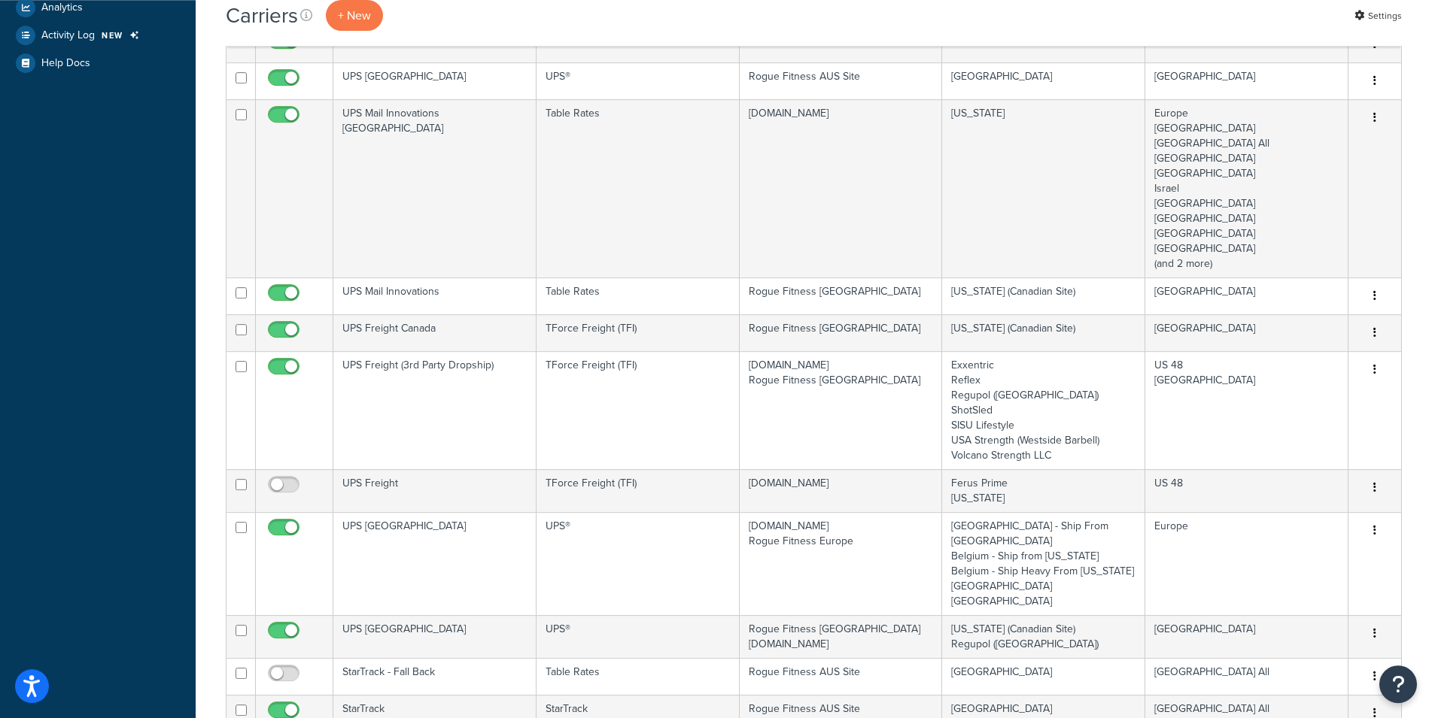
scroll to position [599, 0]
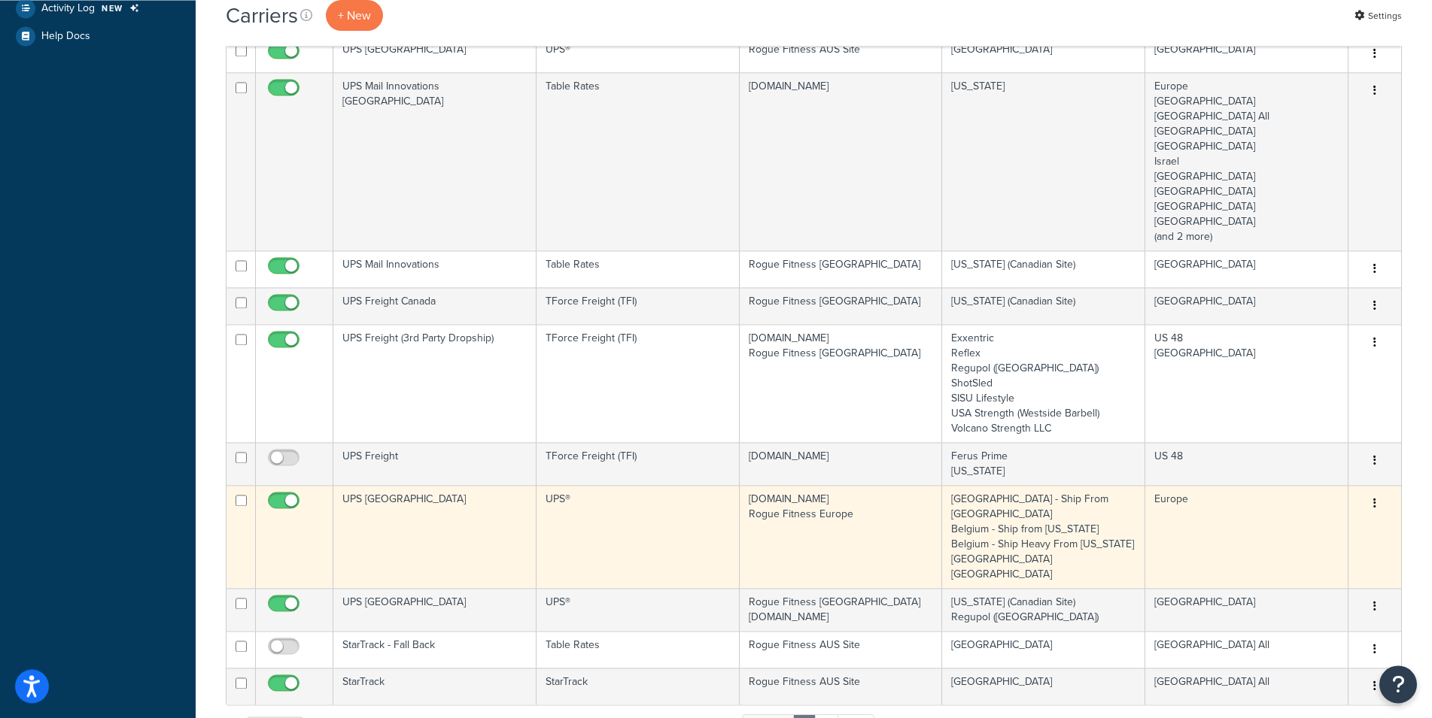
click at [841, 499] on td "[DOMAIN_NAME] Rogue Fitness Europe" at bounding box center [840, 536] width 203 height 103
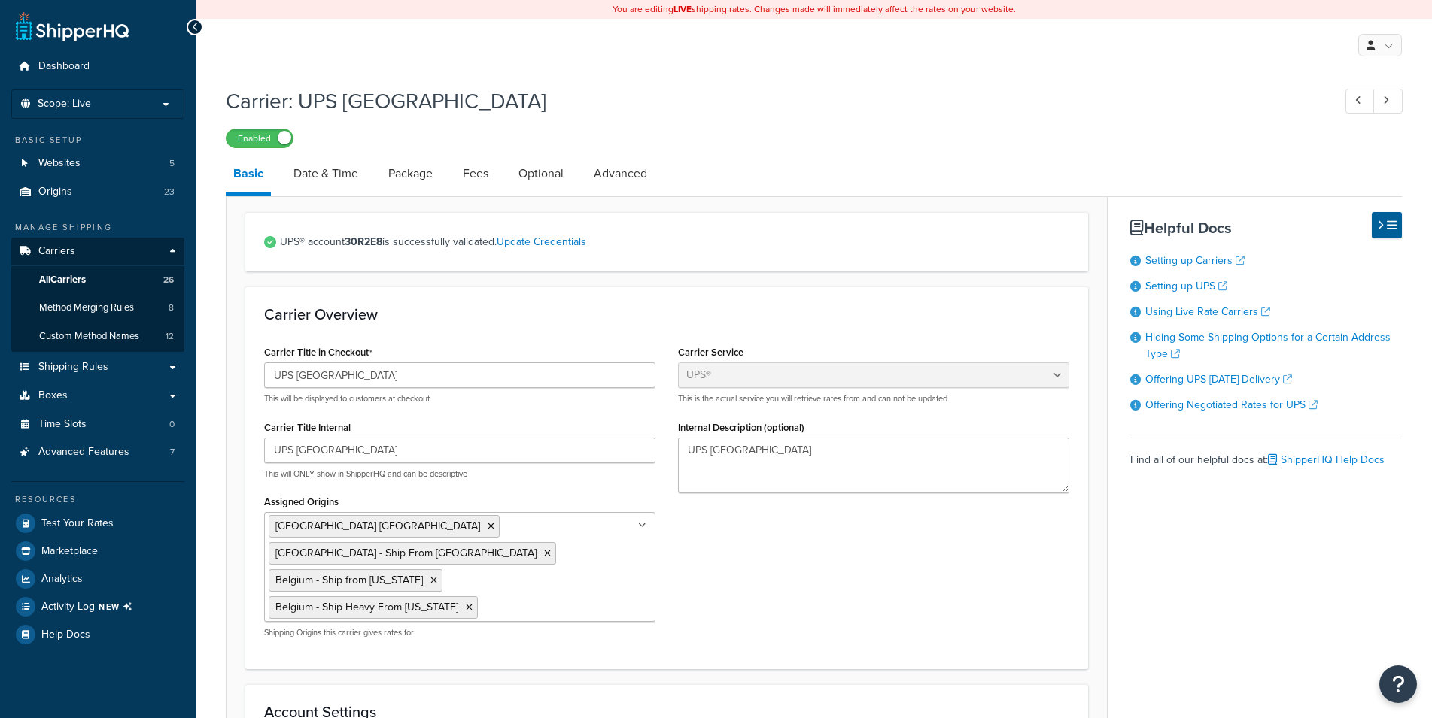
select select "ups"
select select "eur"
select select "03"
select select "convert_lb_kg"
click at [475, 183] on link "Fees" at bounding box center [475, 174] width 41 height 36
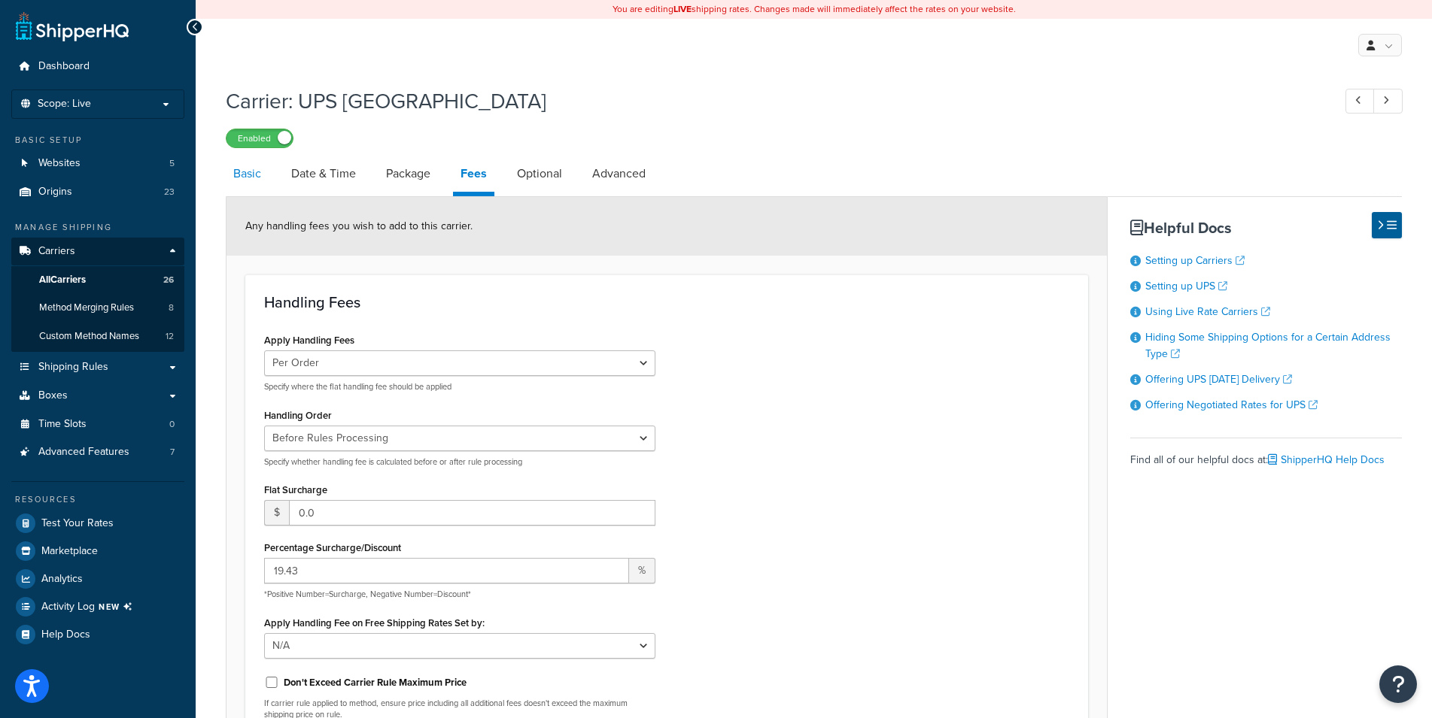
click at [244, 170] on link "Basic" at bounding box center [247, 174] width 43 height 36
select select "ups"
select select "eur"
select select "03"
select select "convert_lb_kg"
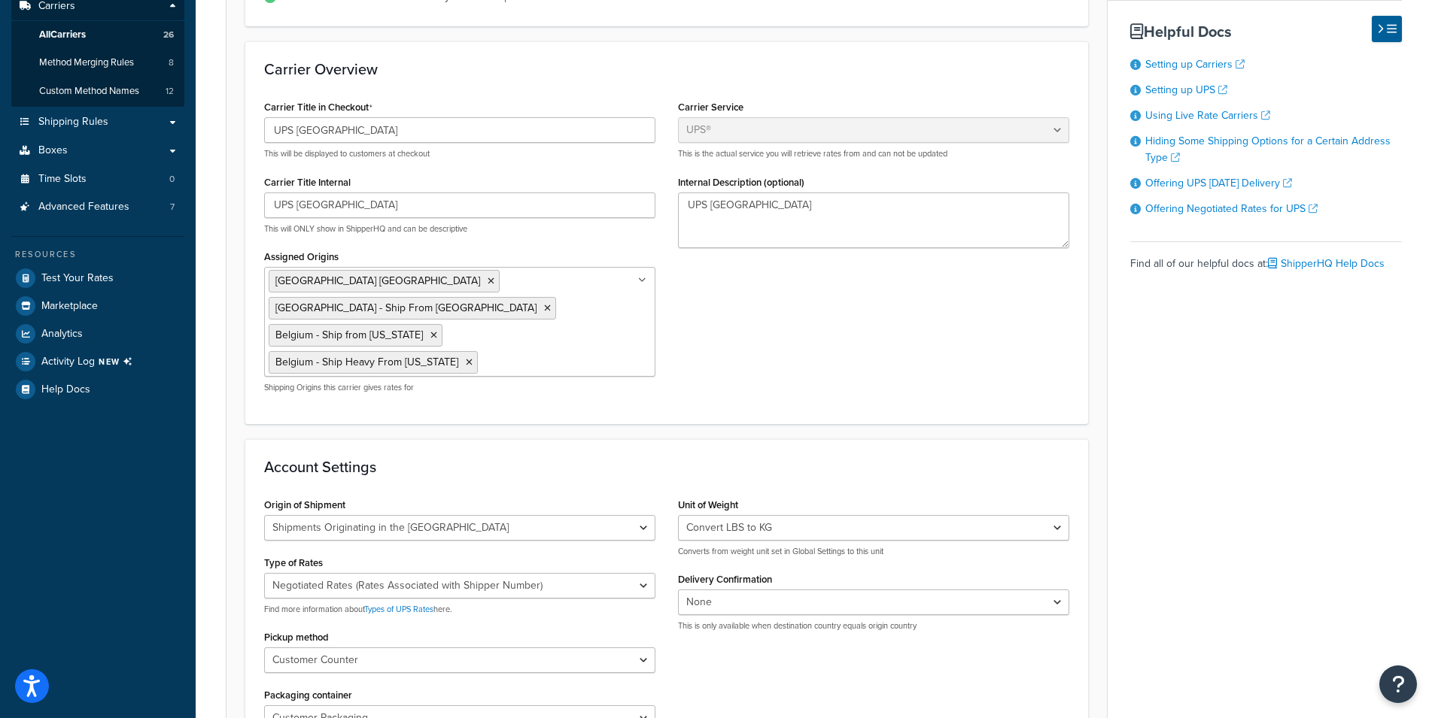
scroll to position [153, 0]
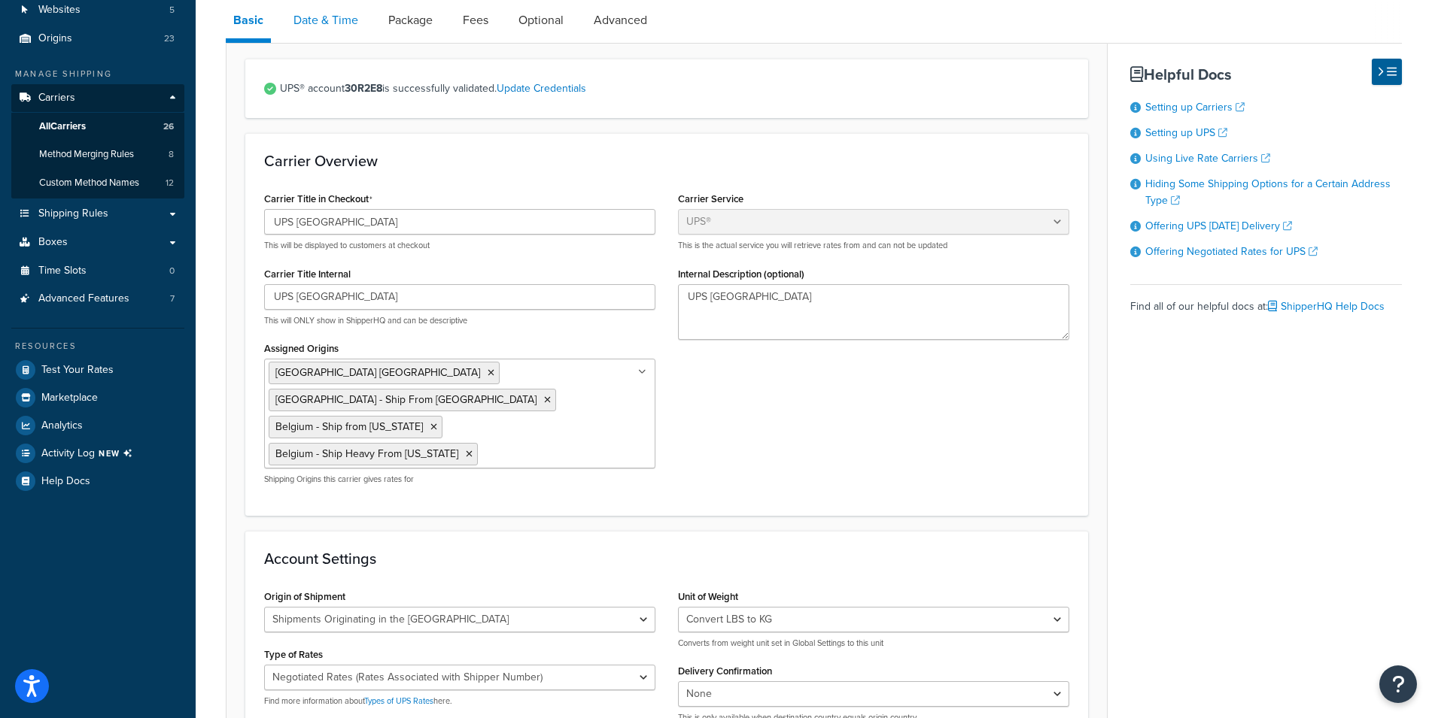
click at [336, 19] on link "Date & Time" at bounding box center [326, 20] width 80 height 36
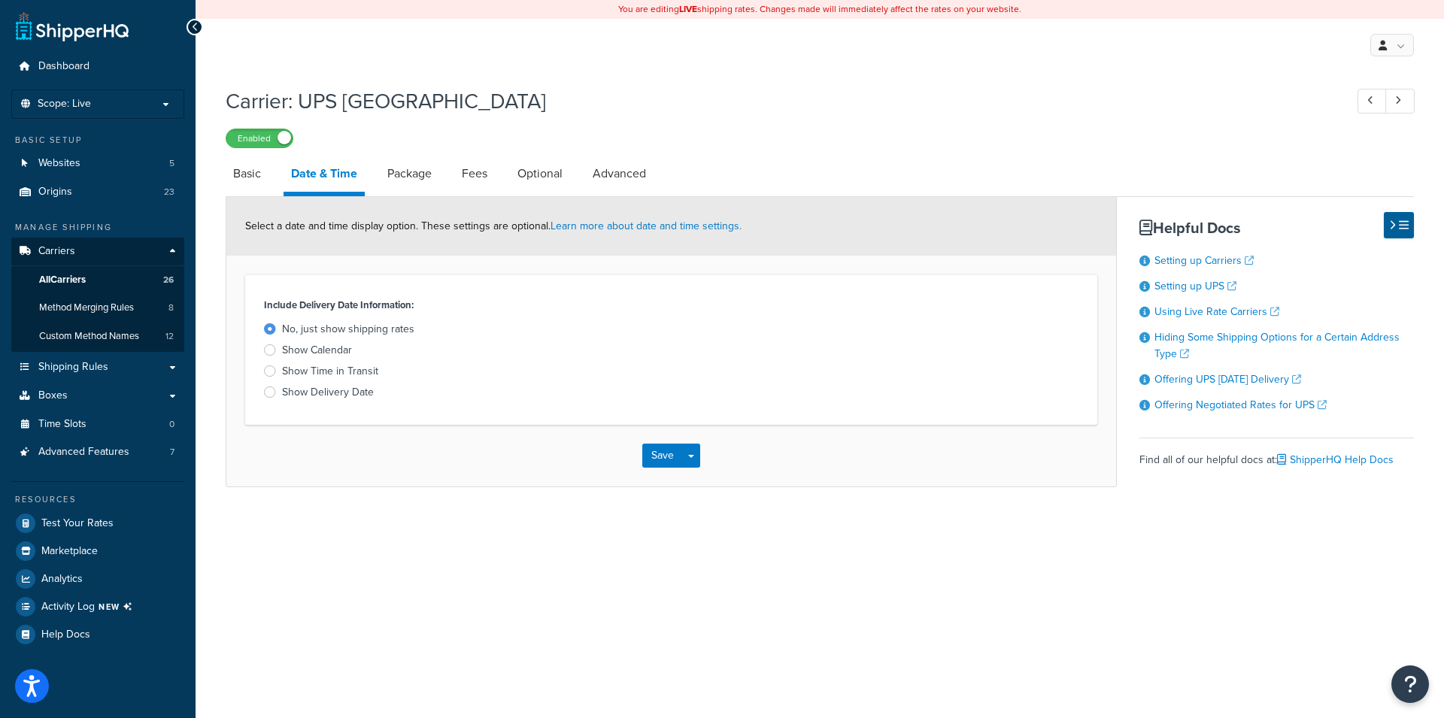
click at [415, 180] on link "Package" at bounding box center [409, 174] width 59 height 36
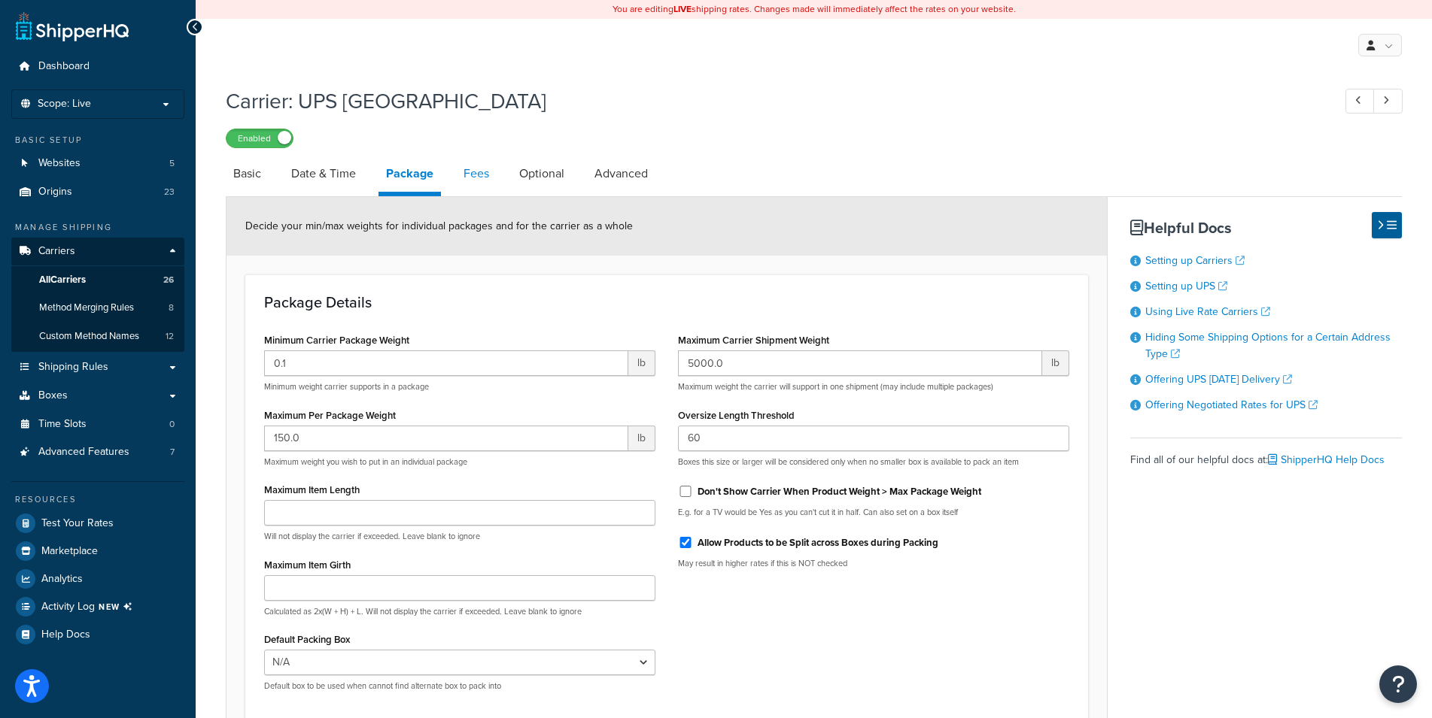
click at [466, 173] on link "Fees" at bounding box center [476, 174] width 41 height 36
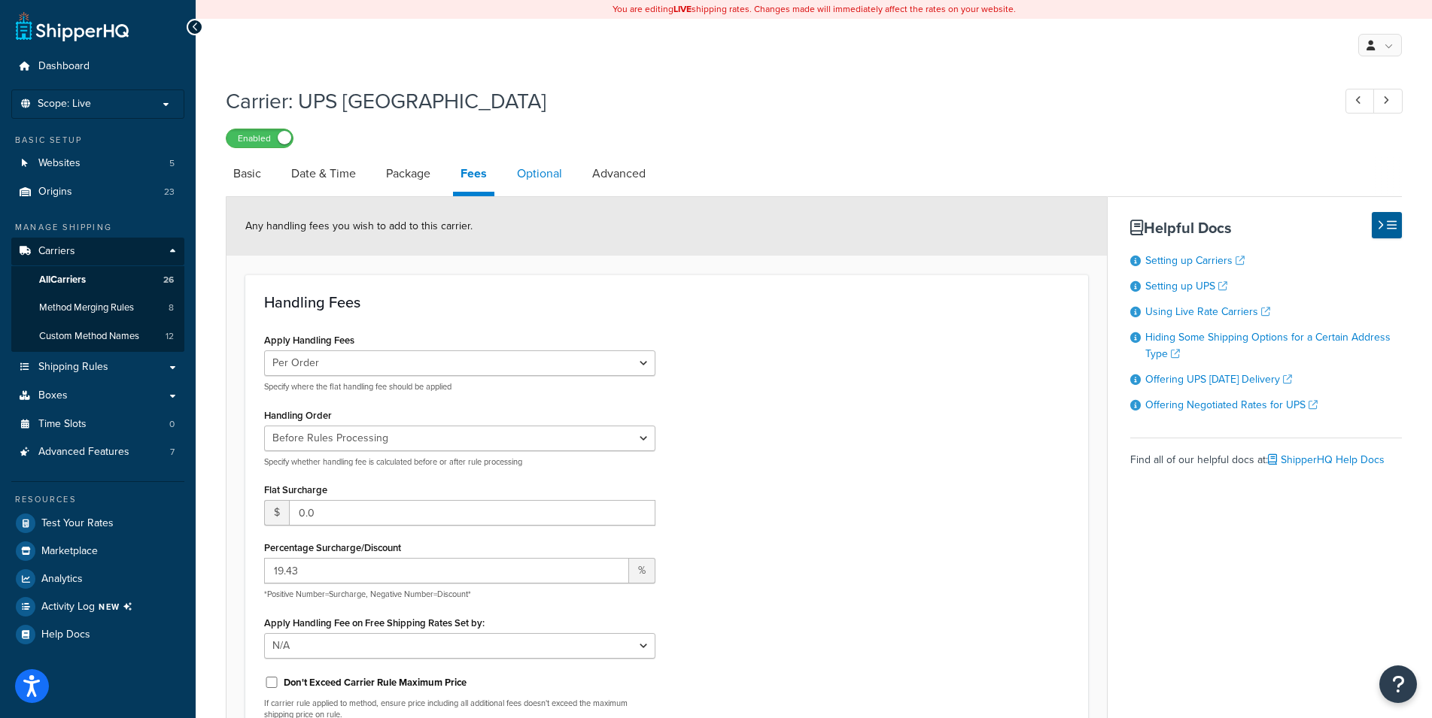
click at [562, 168] on link "Optional" at bounding box center [539, 174] width 60 height 36
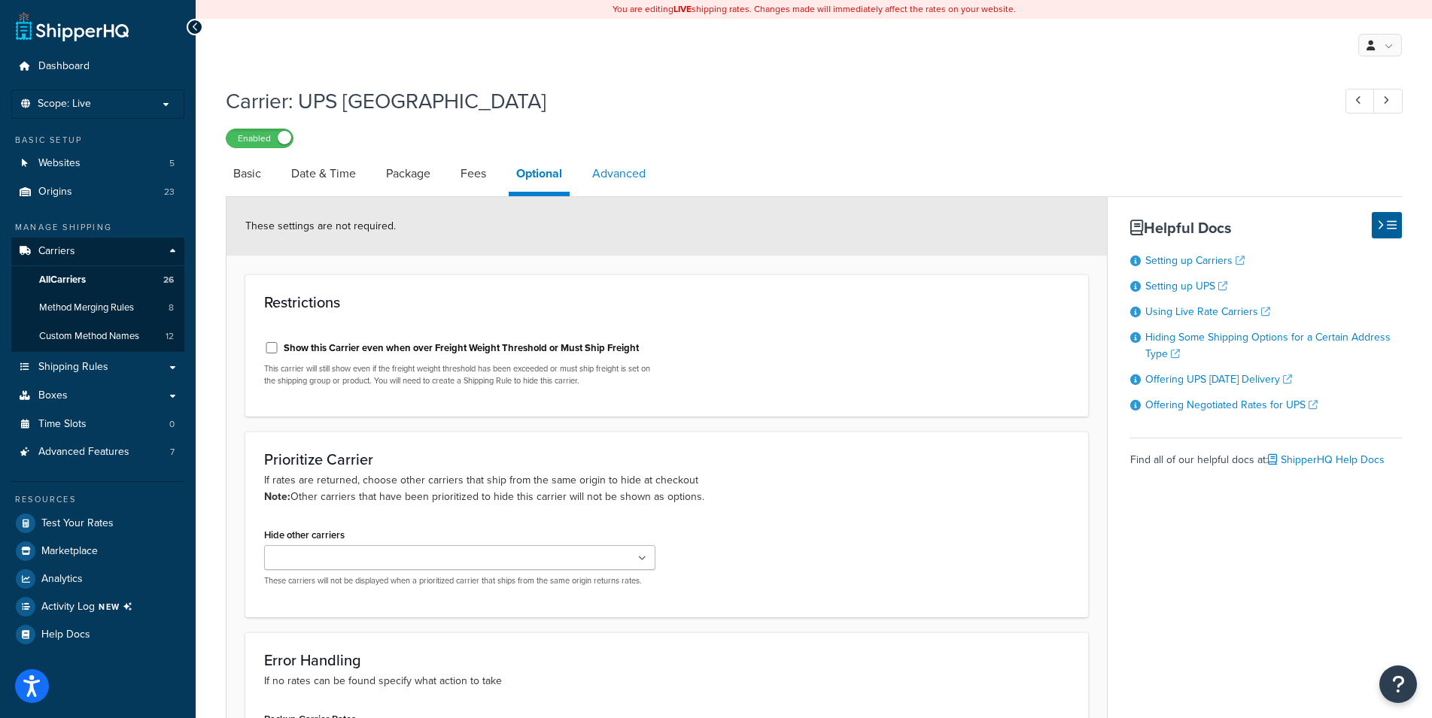
click at [619, 181] on link "Advanced" at bounding box center [619, 174] width 68 height 36
select select "false"
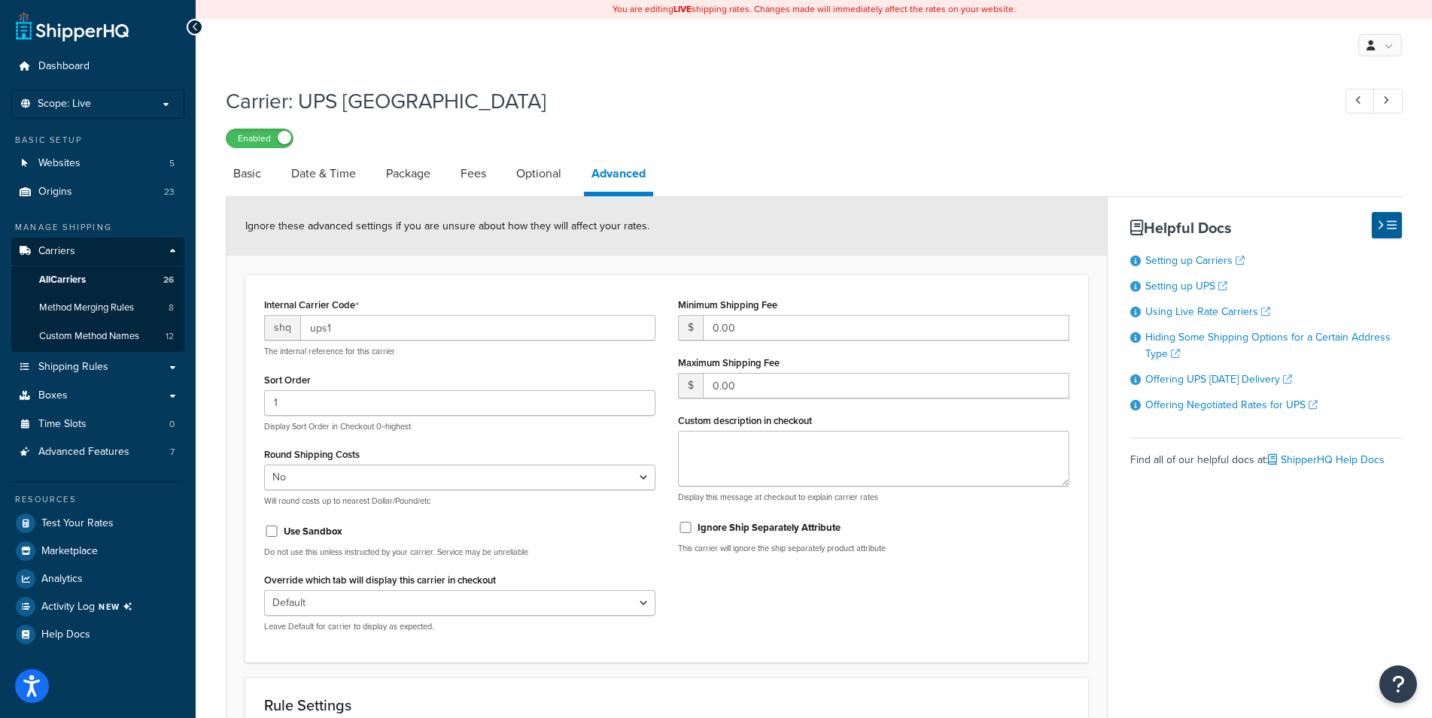
scroll to position [153, 0]
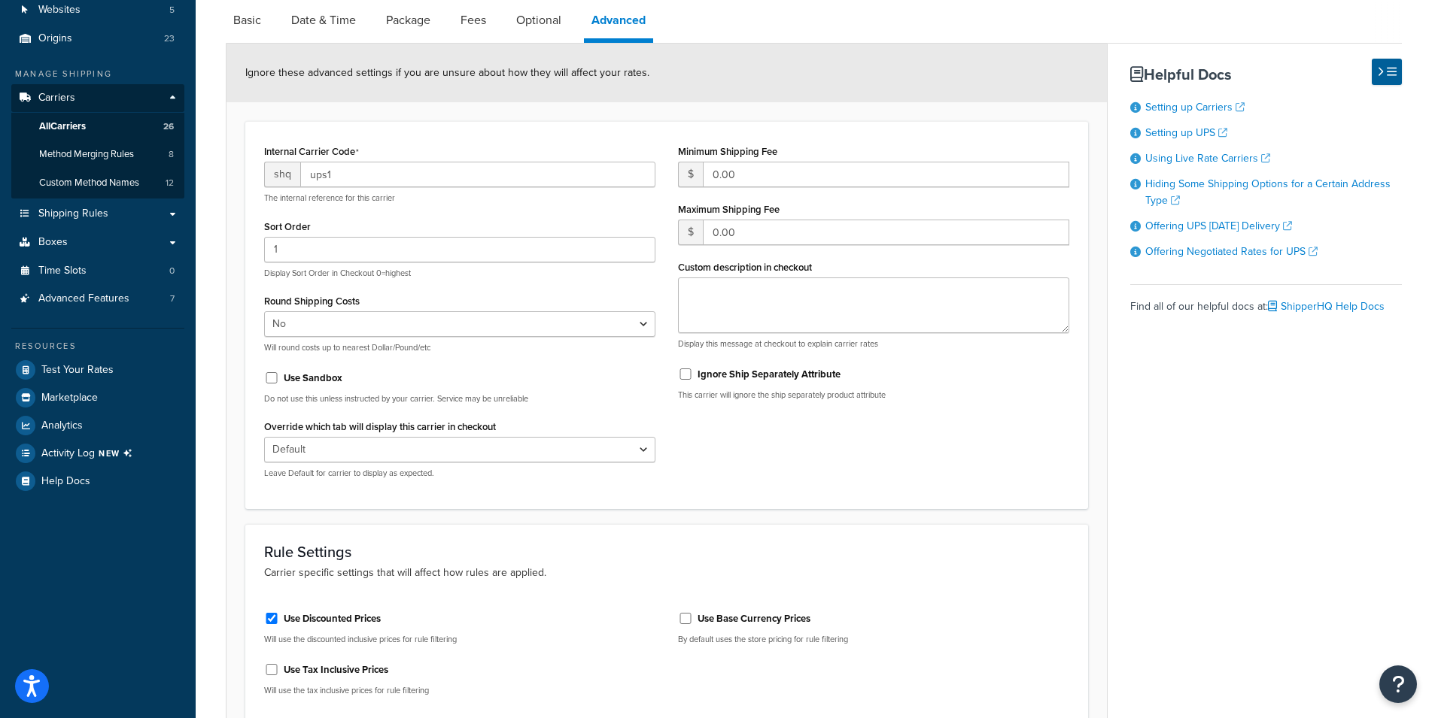
click at [690, 232] on span "$" at bounding box center [690, 233] width 25 height 26
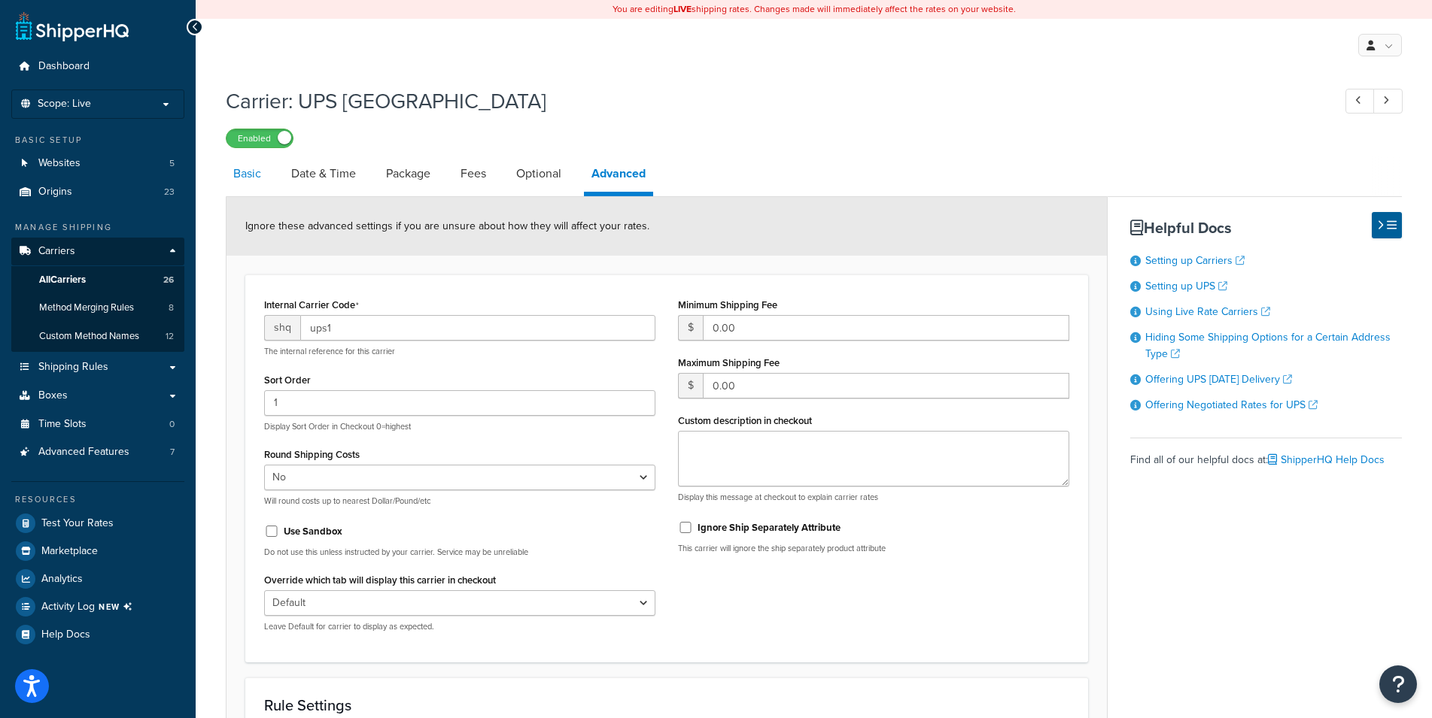
click at [241, 180] on link "Basic" at bounding box center [247, 174] width 43 height 36
select select "ups"
select select "eur"
select select "03"
select select "convert_lb_kg"
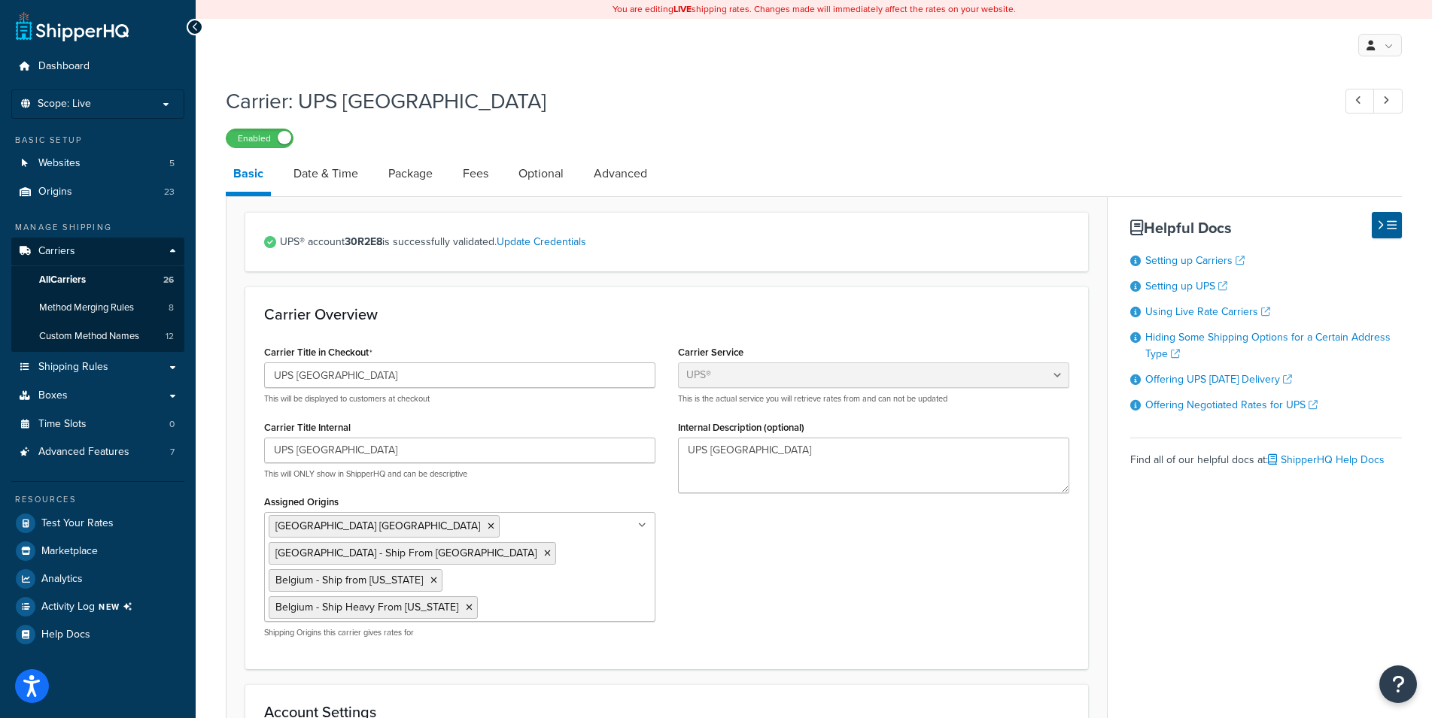
scroll to position [460, 0]
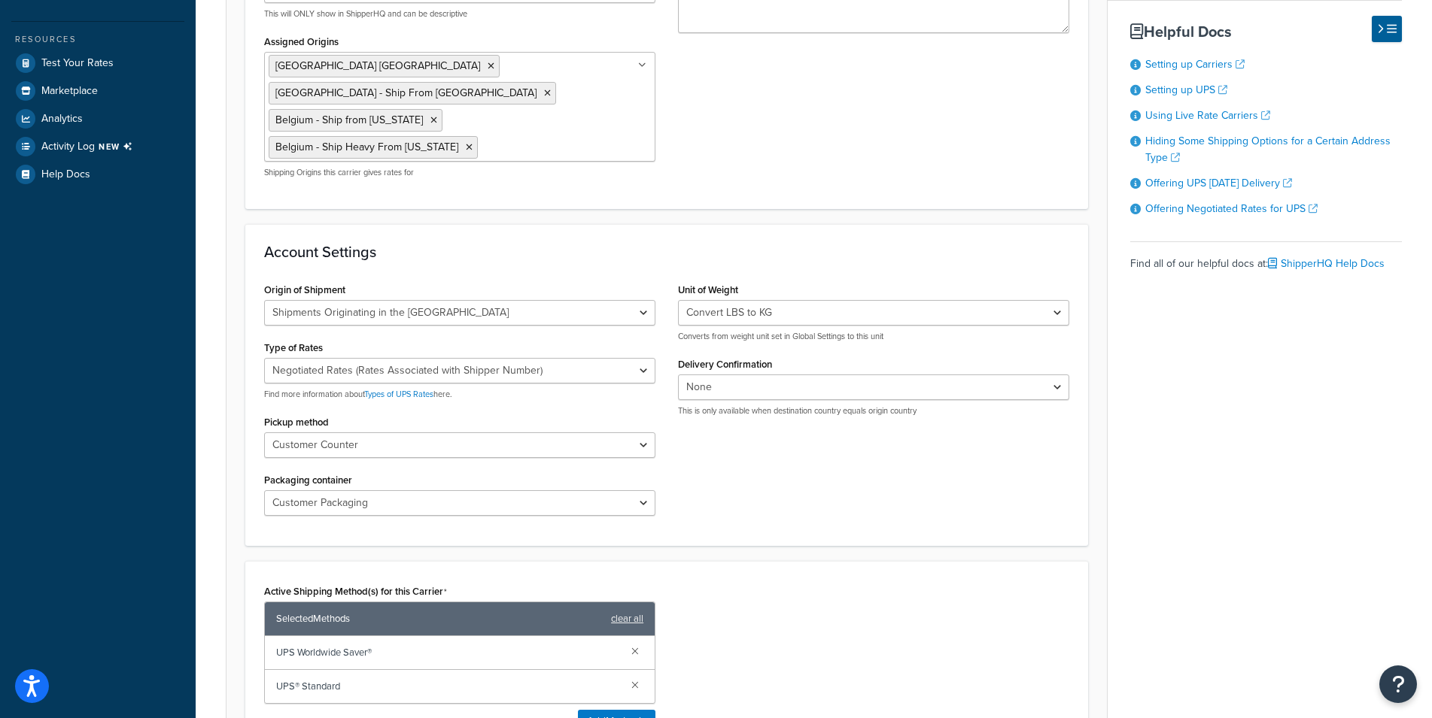
click at [921, 448] on div "Origin of Shipment [GEOGRAPHIC_DATA] Domestic Shipments Shipments Originating i…" at bounding box center [667, 403] width 828 height 248
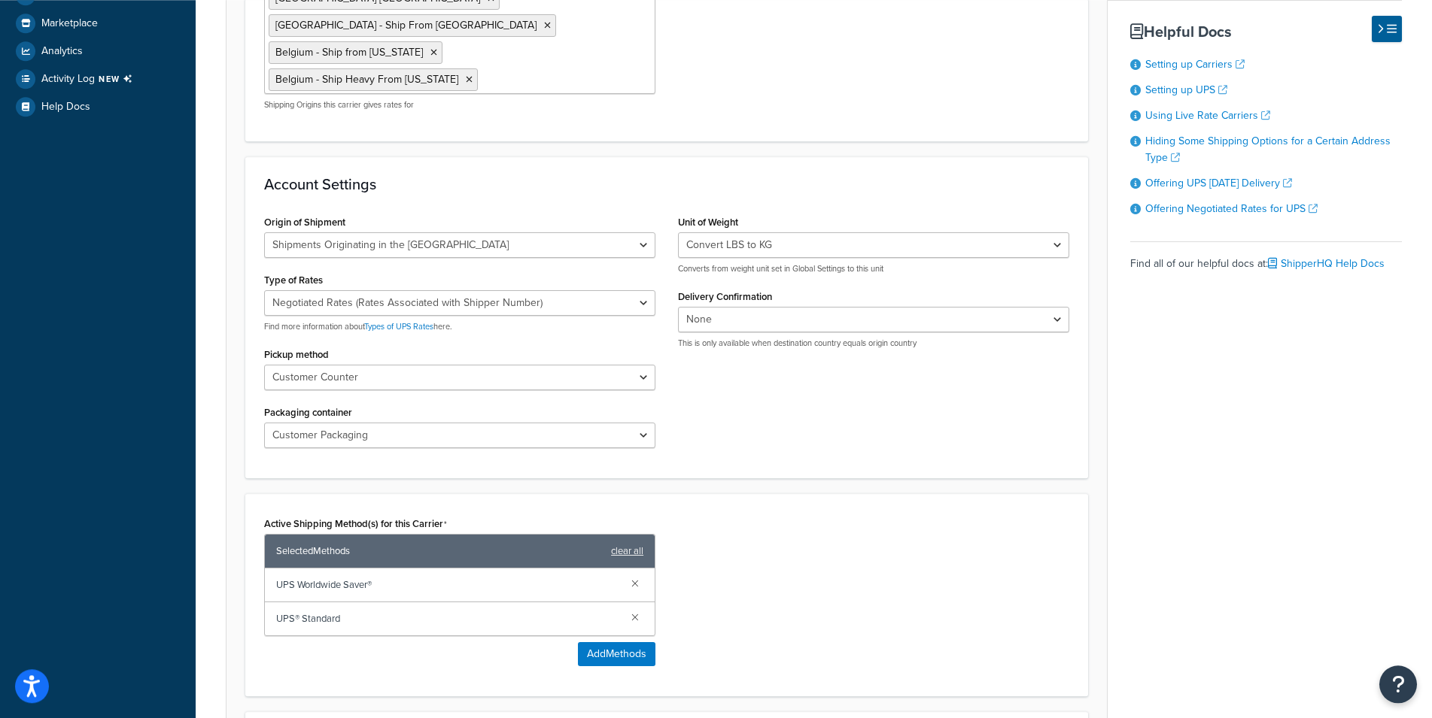
scroll to position [537, 0]
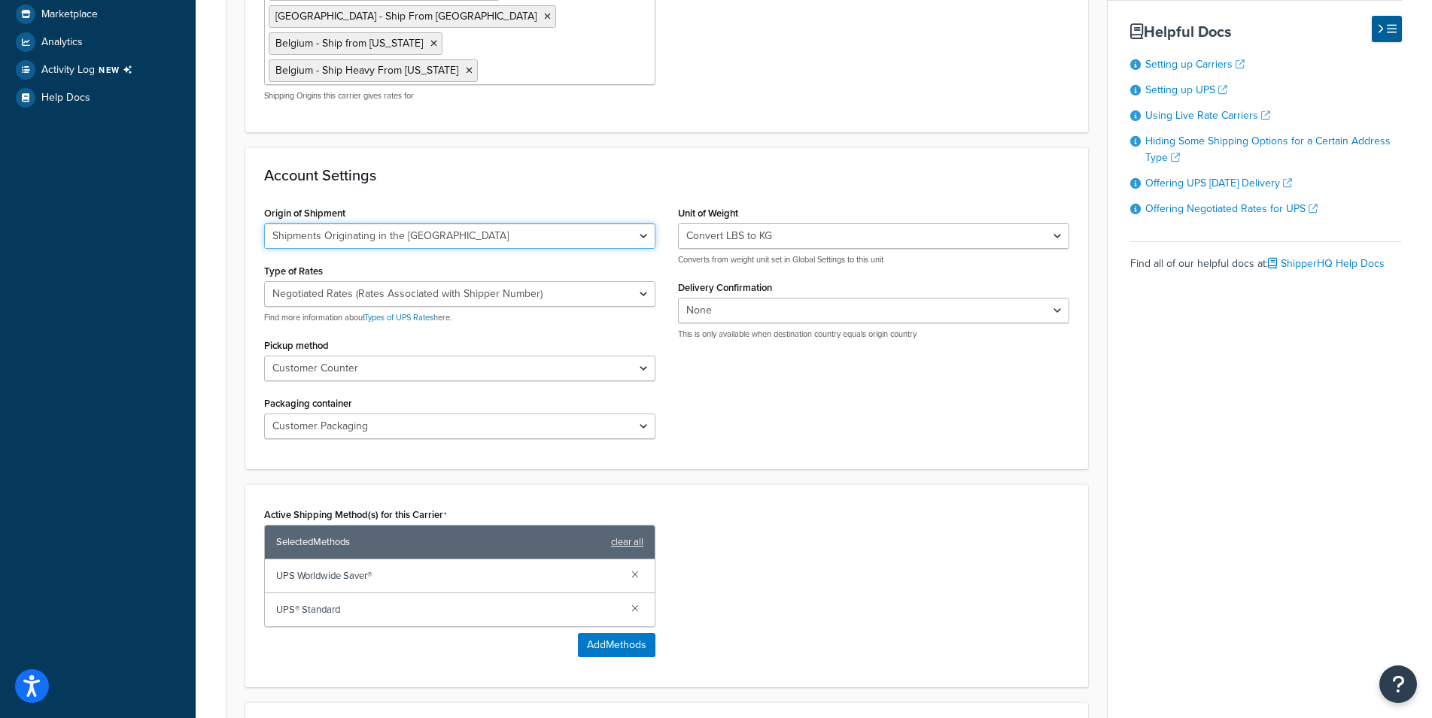
click at [264, 223] on select "United States Domestic Shipments Shipments Originating in [GEOGRAPHIC_DATA] Shi…" at bounding box center [459, 236] width 391 height 26
click at [545, 154] on div "Account Settings Origin of Shipment [GEOGRAPHIC_DATA] Domestic Shipments Shipme…" at bounding box center [666, 308] width 843 height 322
click at [264, 223] on select "United States Domestic Shipments Shipments Originating in [GEOGRAPHIC_DATA] Shi…" at bounding box center [459, 236] width 391 height 26
click at [566, 154] on div "Account Settings Origin of Shipment [GEOGRAPHIC_DATA] Domestic Shipments Shipme…" at bounding box center [666, 308] width 843 height 322
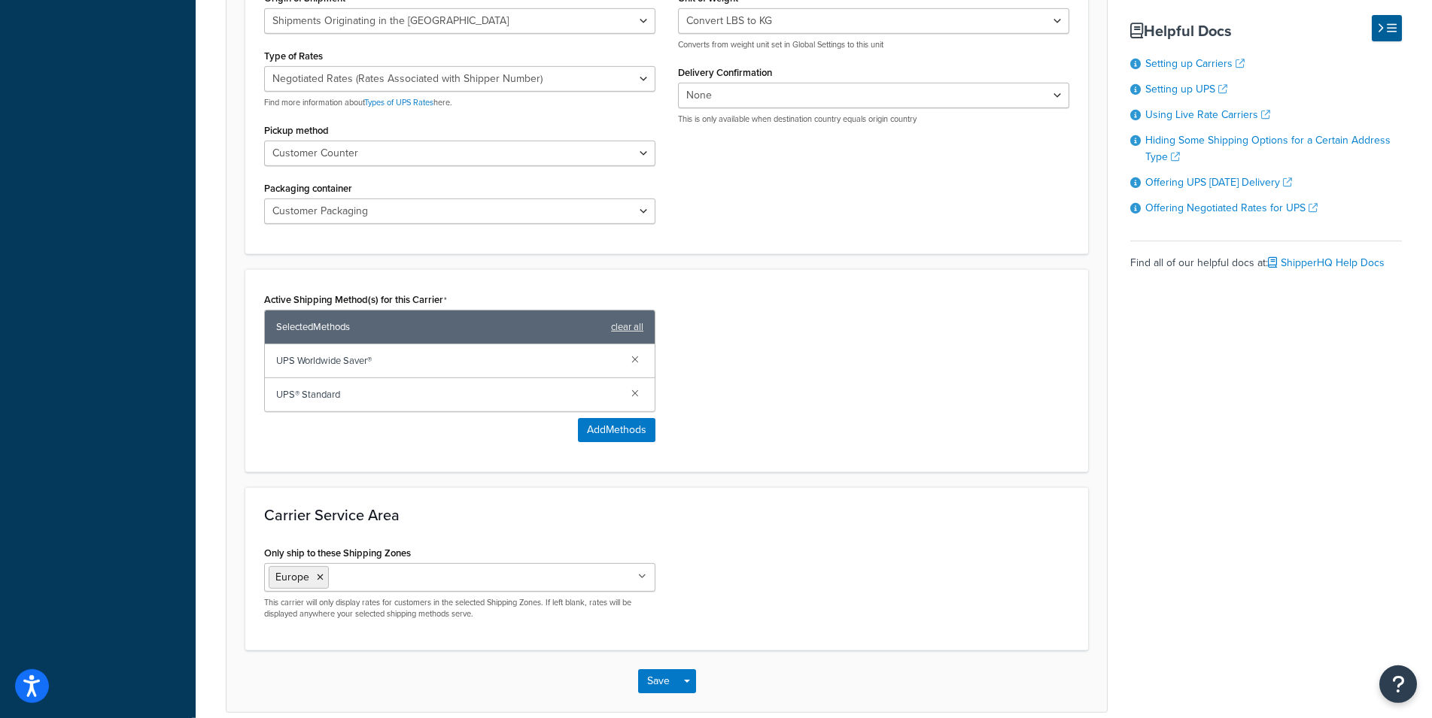
scroll to position [792, 0]
